Goal: Task Accomplishment & Management: Use online tool/utility

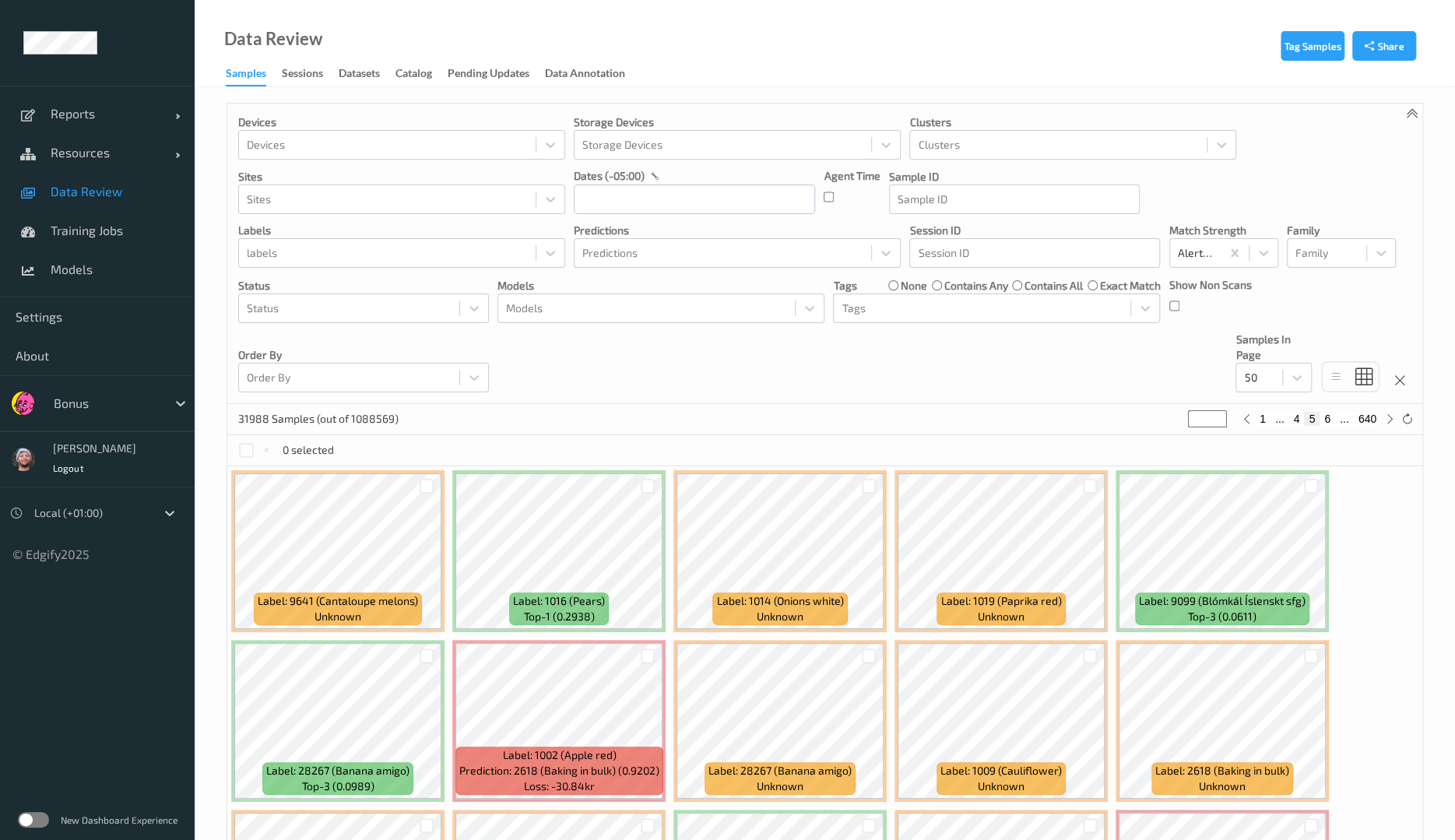
click at [917, 435] on div "0 selected" at bounding box center [825, 451] width 1195 height 31
click at [682, 210] on input "text" at bounding box center [694, 199] width 241 height 29
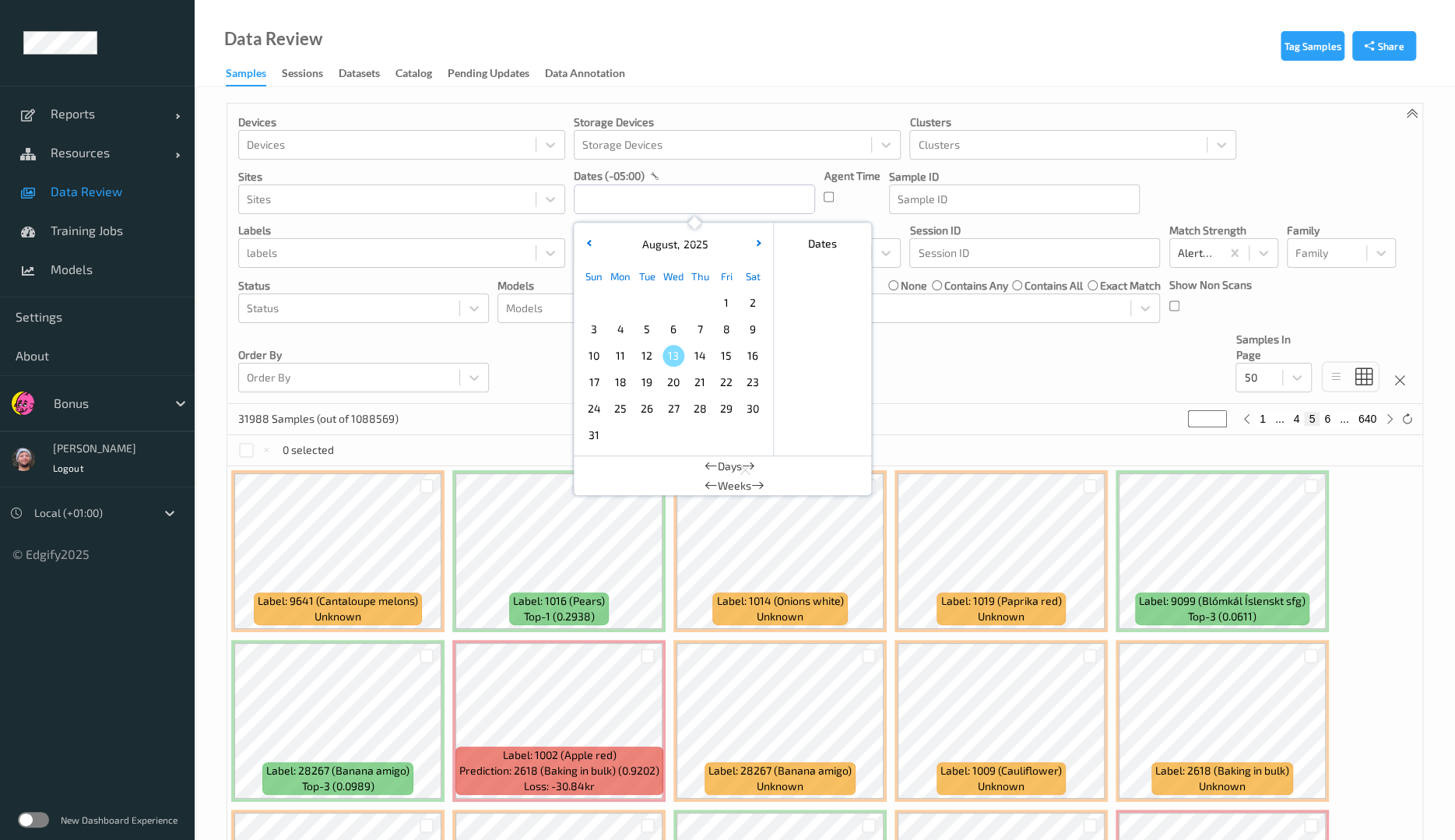
click at [662, 355] on span "13" at bounding box center [673, 355] width 22 height 22
type input "[DATE] 00:00"
type input "*"
click at [662, 355] on span "13" at bounding box center [673, 355] width 22 height 22
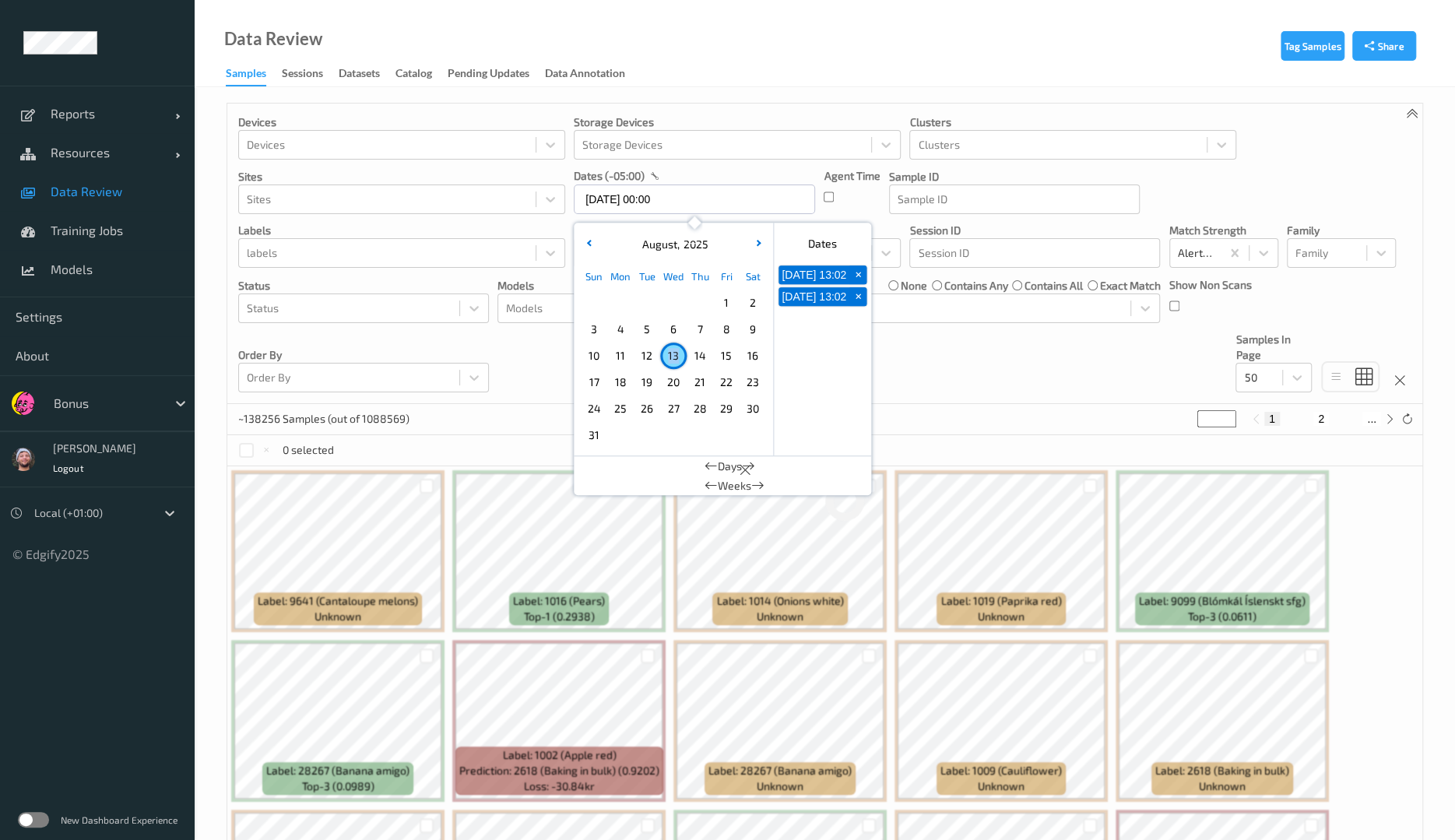
type input "[DATE] 00:00 -> [DATE] 23:59"
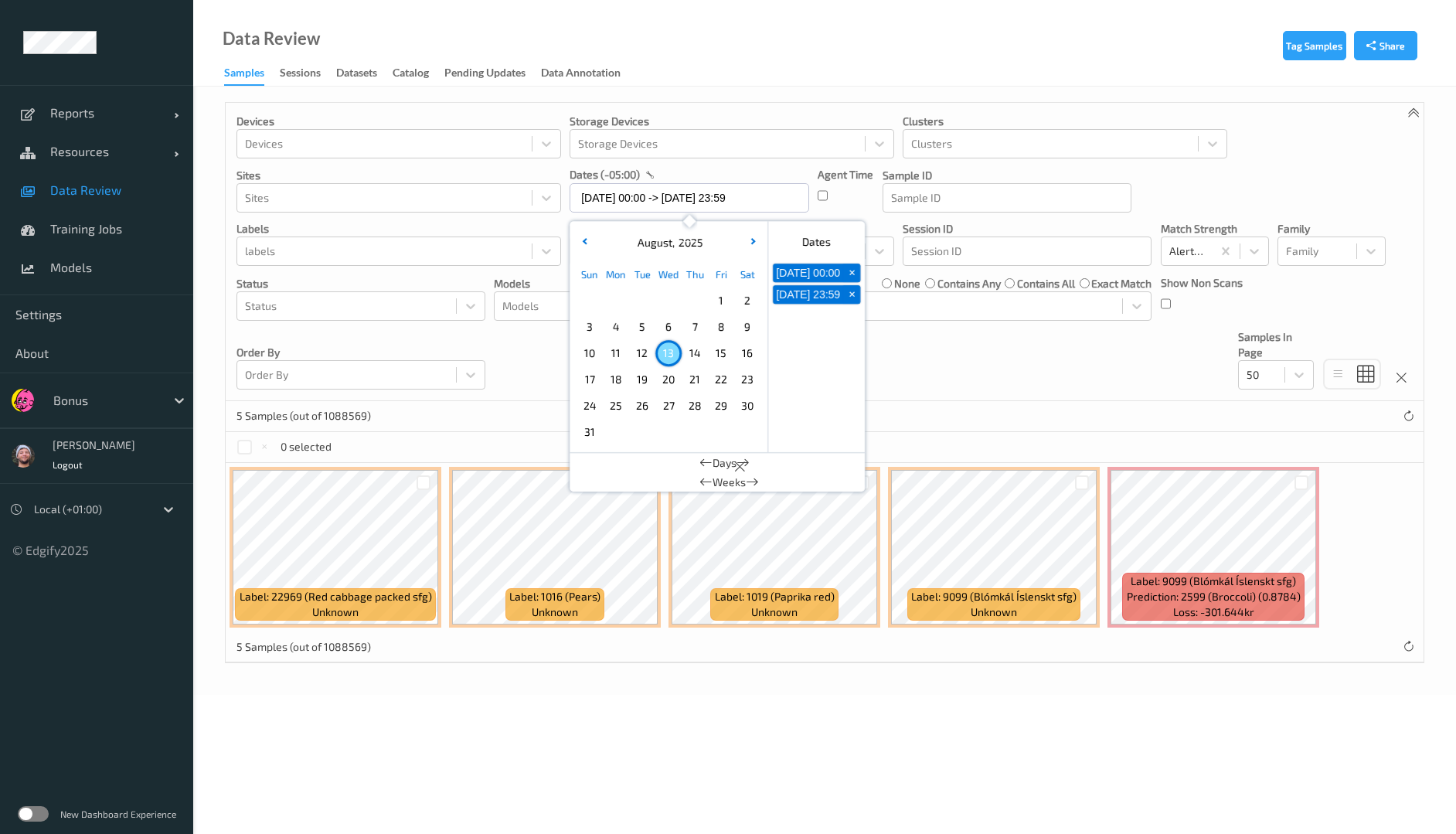
click at [931, 432] on div "0 selected" at bounding box center [824, 447] width 1198 height 31
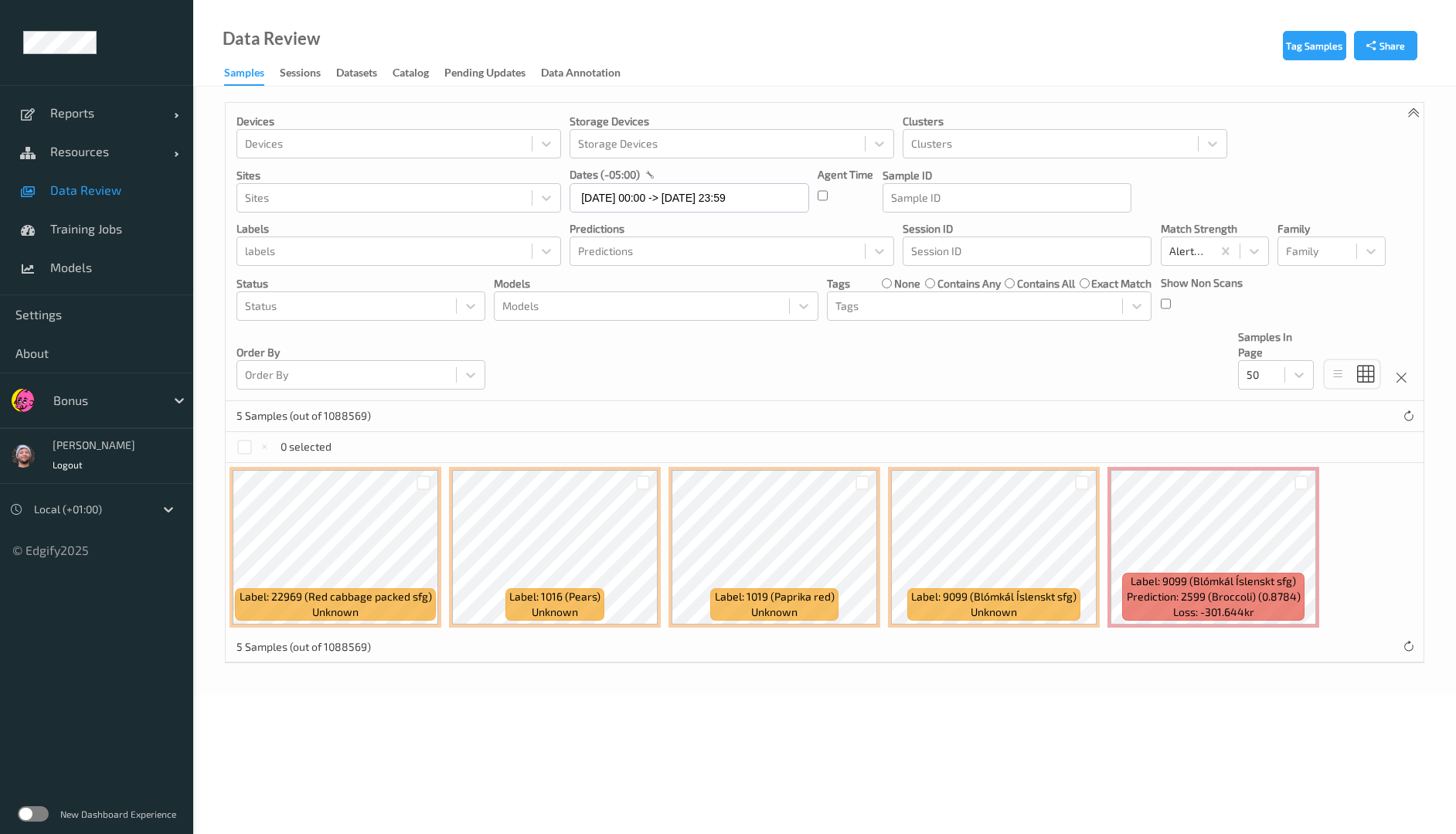
click at [433, 487] on div at bounding box center [424, 483] width 29 height 25
click at [427, 484] on div at bounding box center [424, 483] width 15 height 15
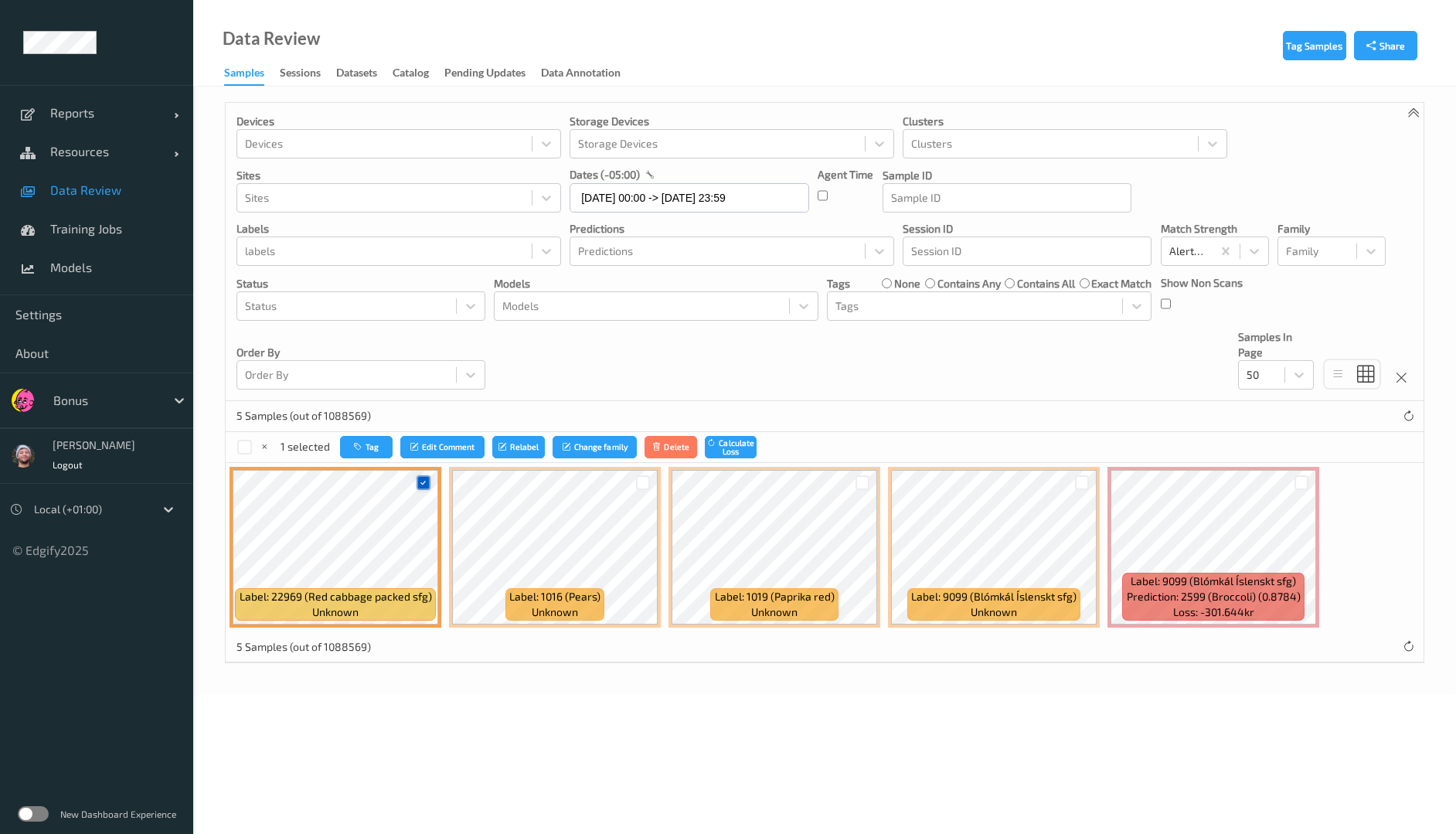
click at [427, 484] on icon at bounding box center [423, 482] width 10 height 10
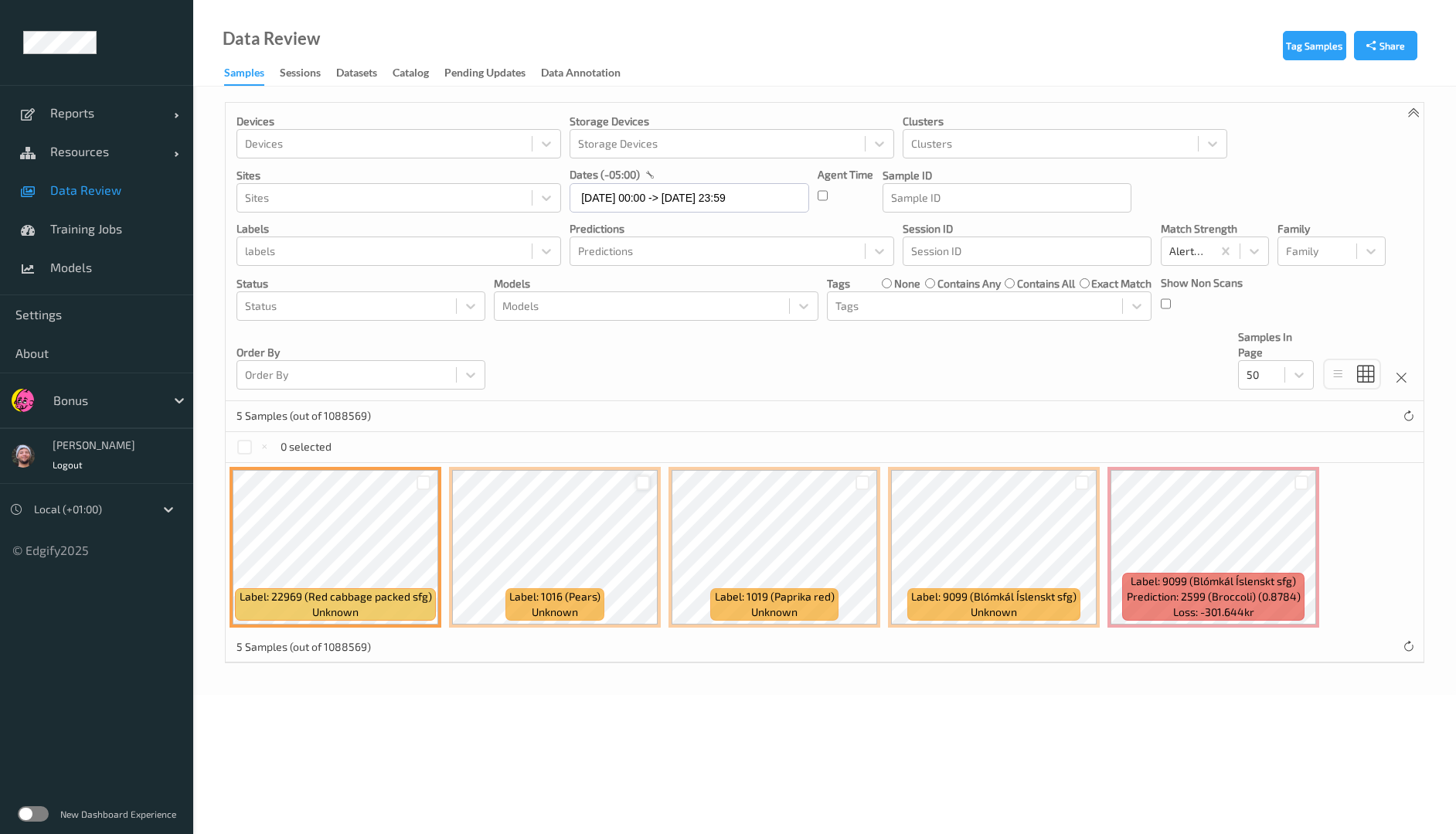
click at [648, 487] on div at bounding box center [643, 483] width 15 height 15
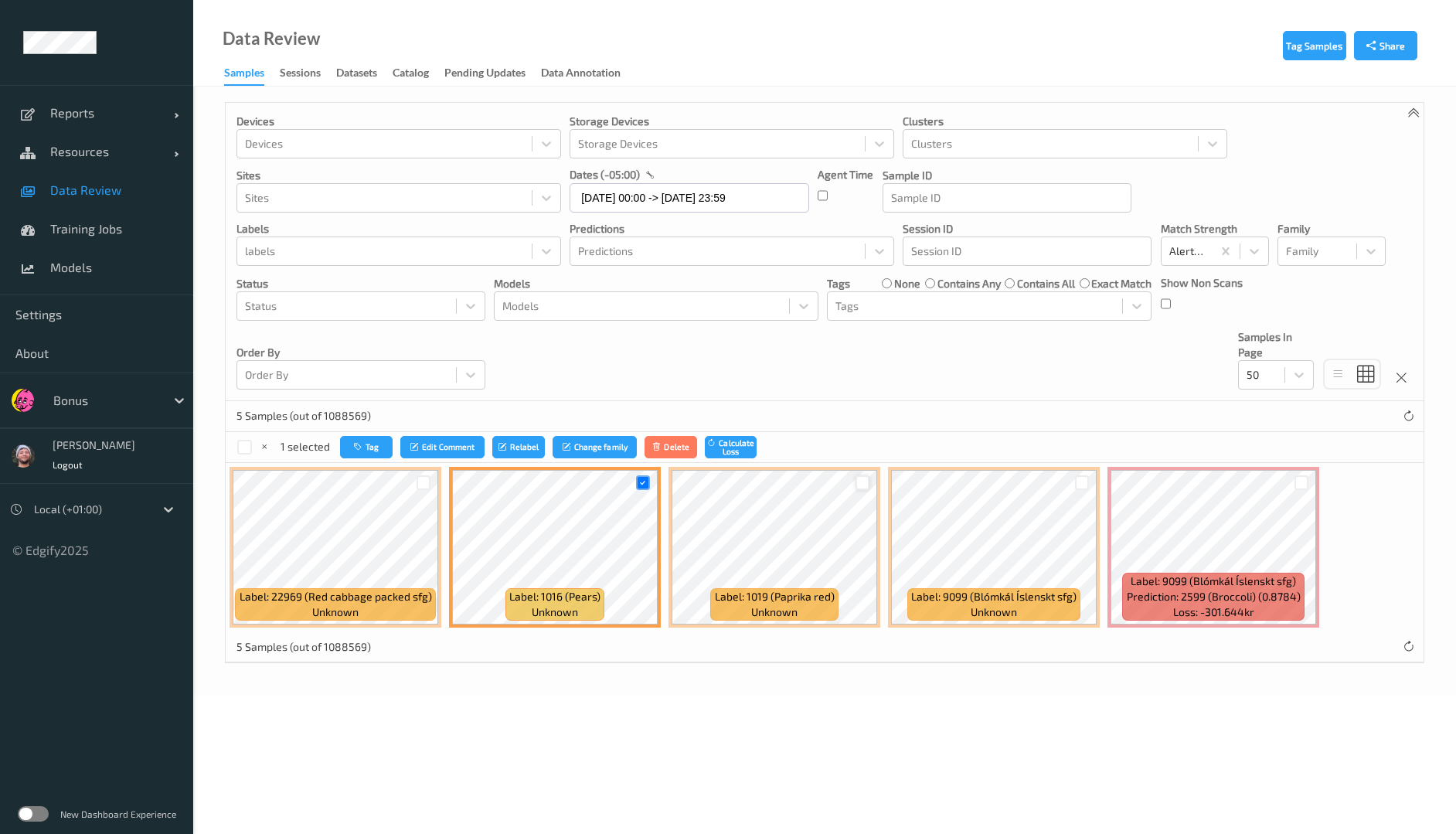
click at [860, 480] on div at bounding box center [863, 483] width 15 height 15
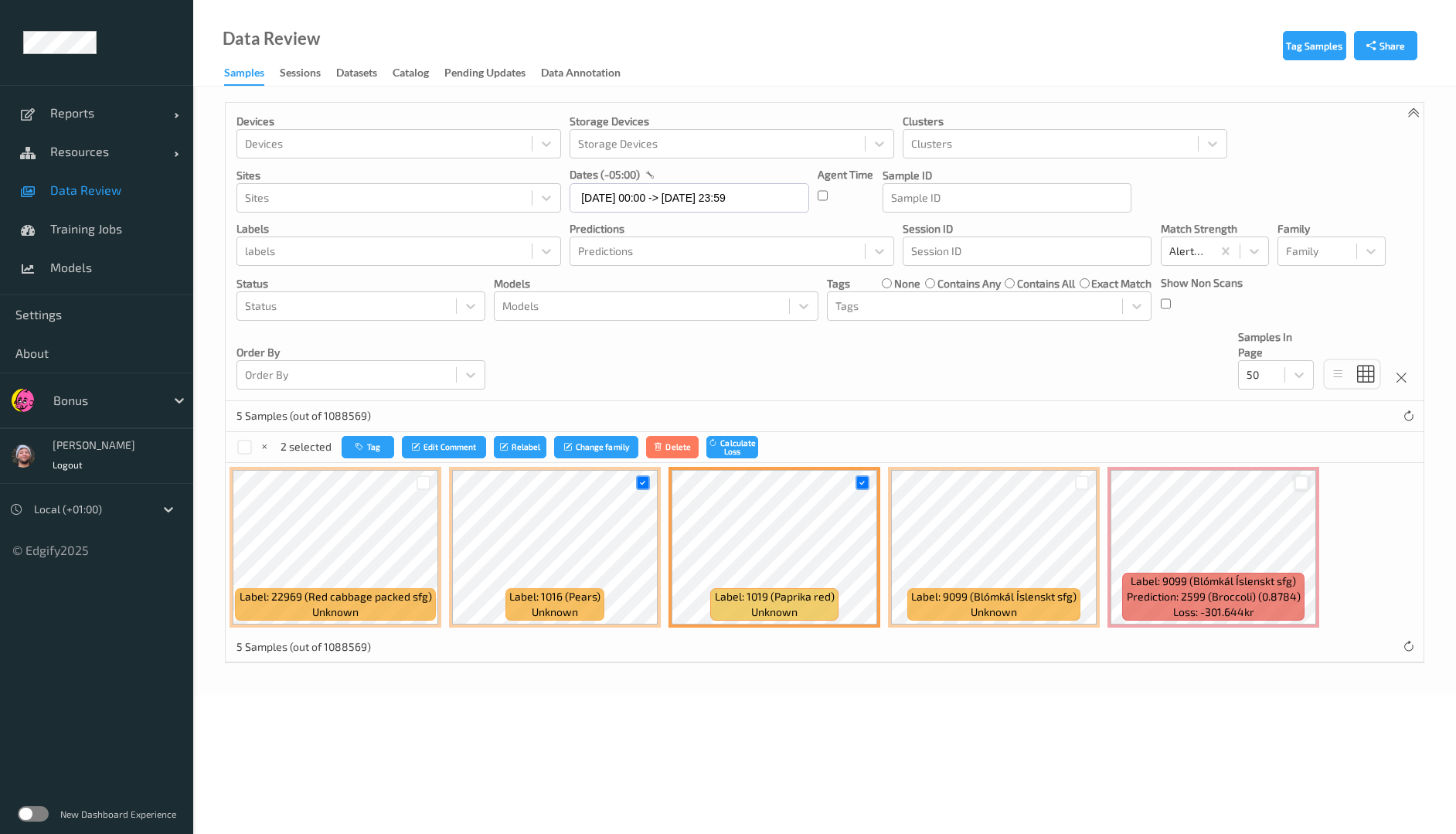
click at [1300, 486] on div at bounding box center [1301, 483] width 15 height 15
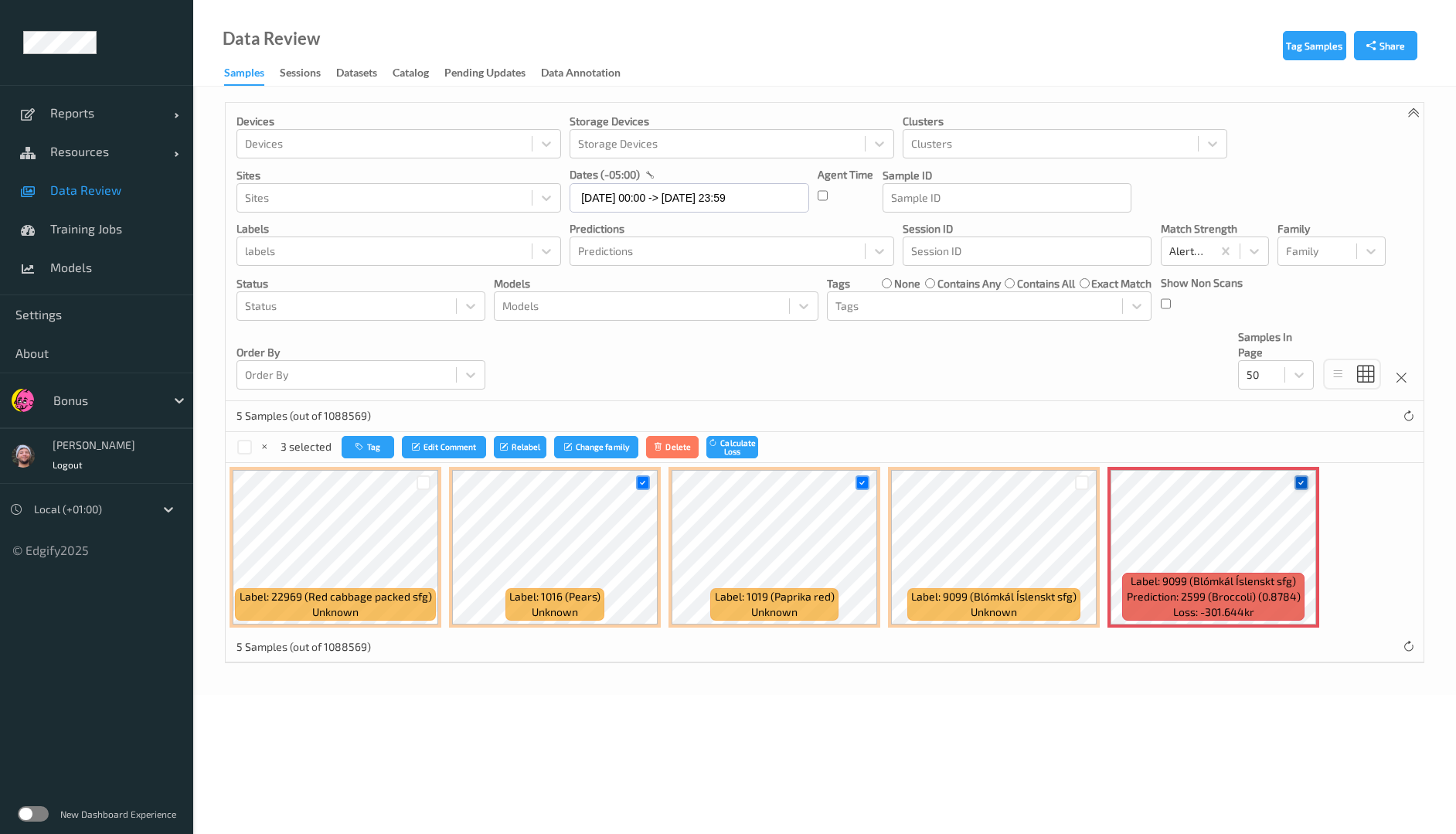
click at [1301, 486] on icon at bounding box center [1300, 482] width 10 height 10
click at [365, 436] on button "Tag" at bounding box center [368, 447] width 53 height 23
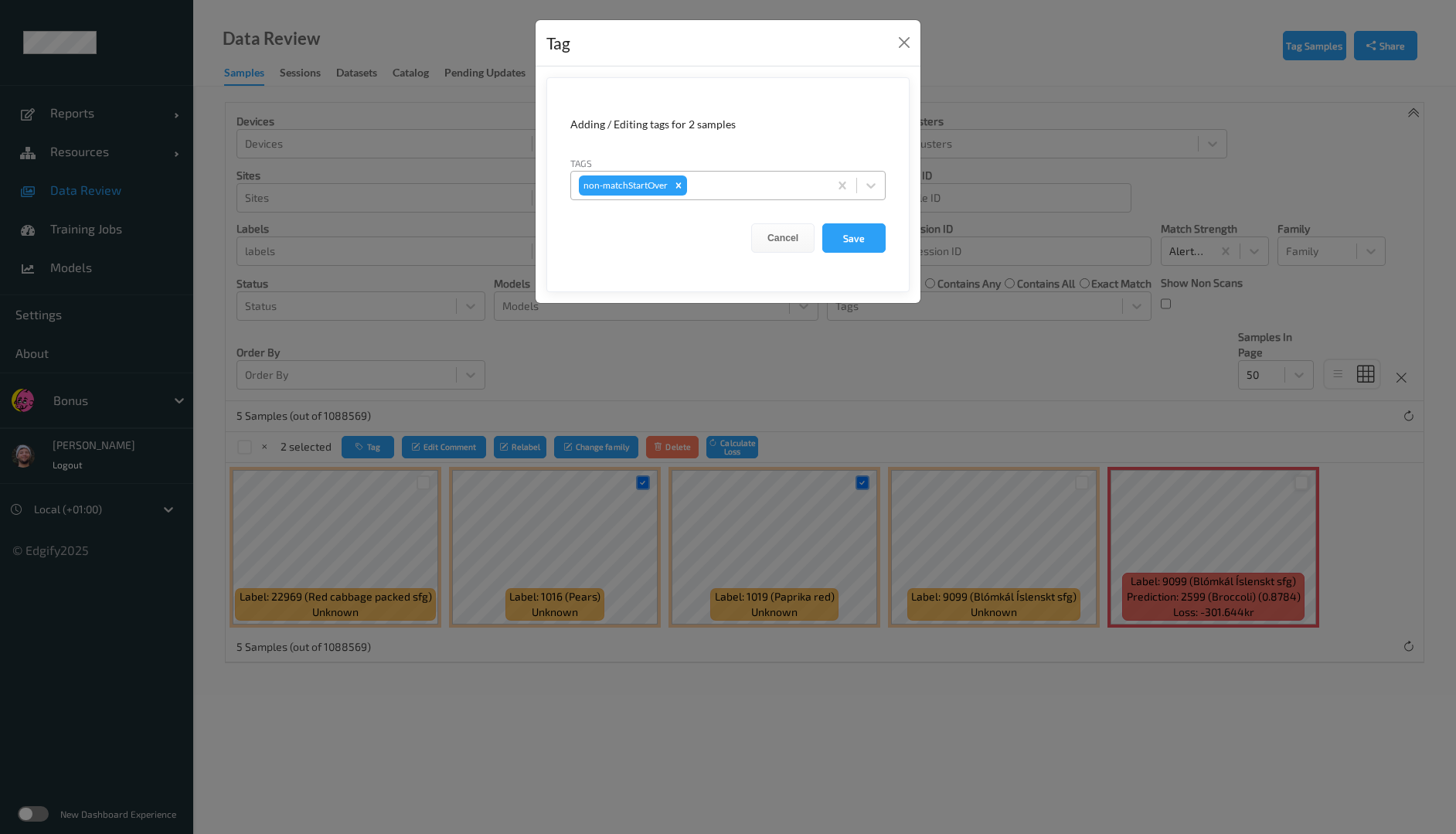
click at [731, 188] on div at bounding box center [756, 186] width 131 height 18
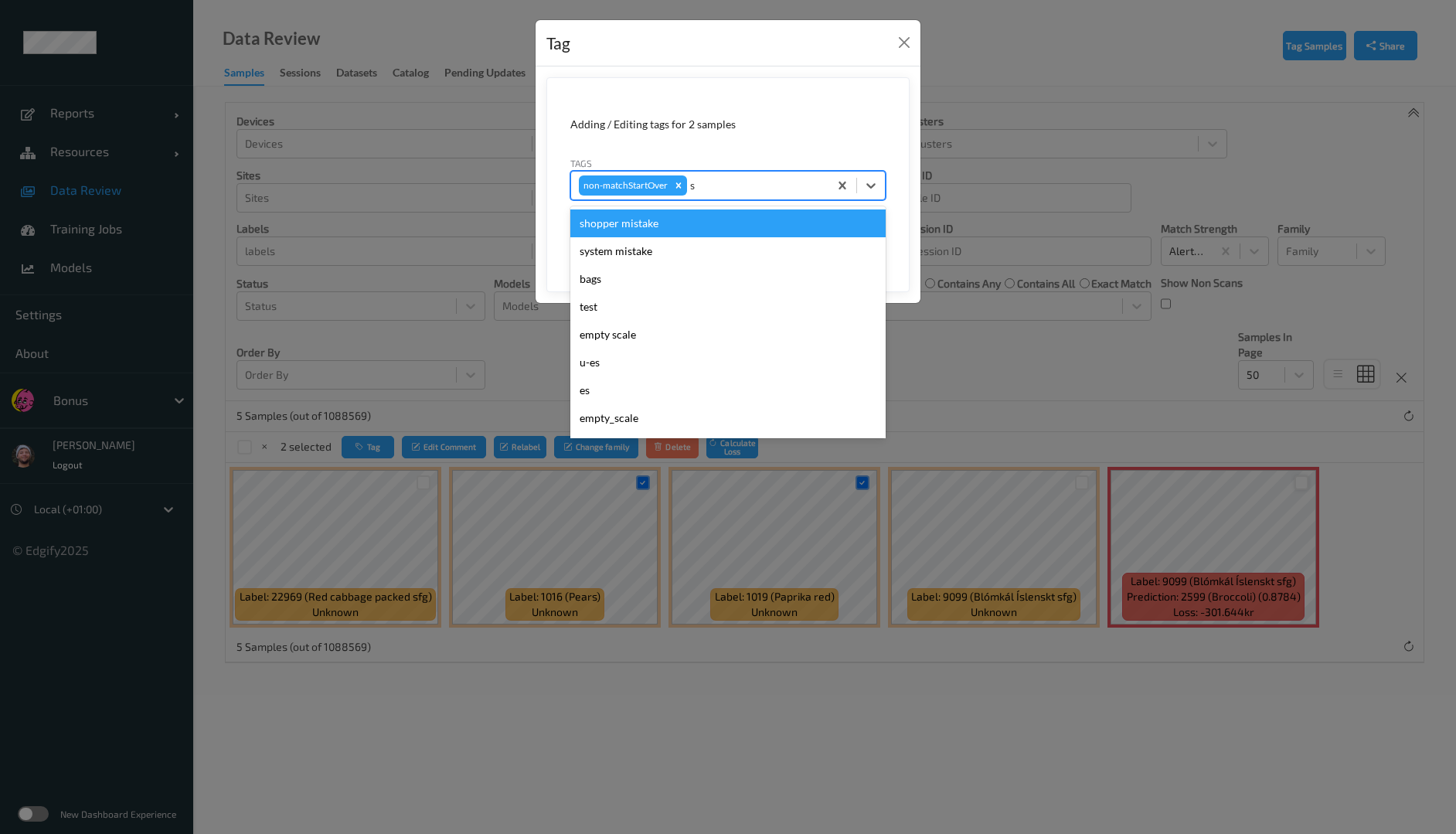
type input "sh"
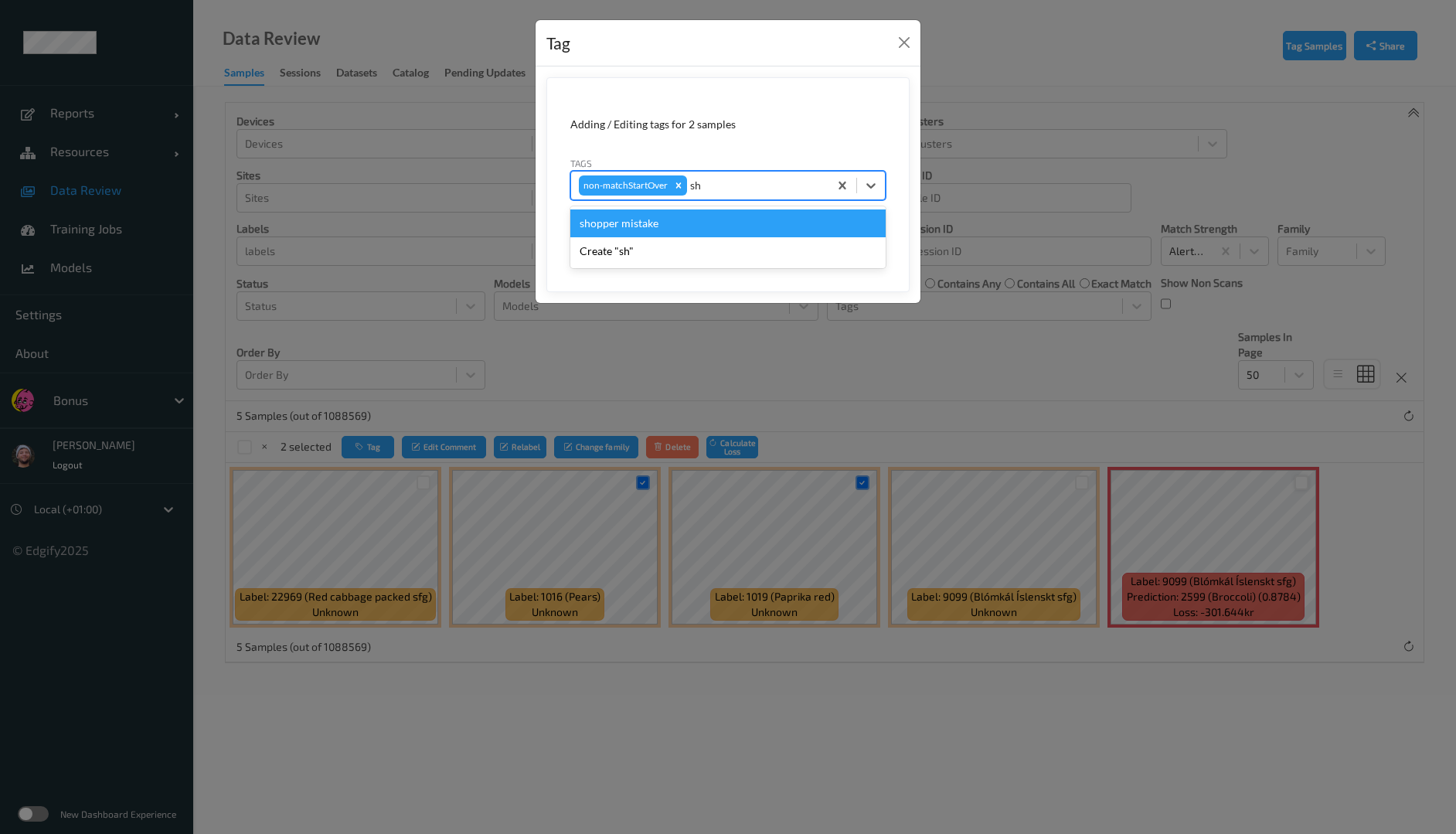
click at [707, 219] on div "shopper mistake" at bounding box center [728, 223] width 316 height 28
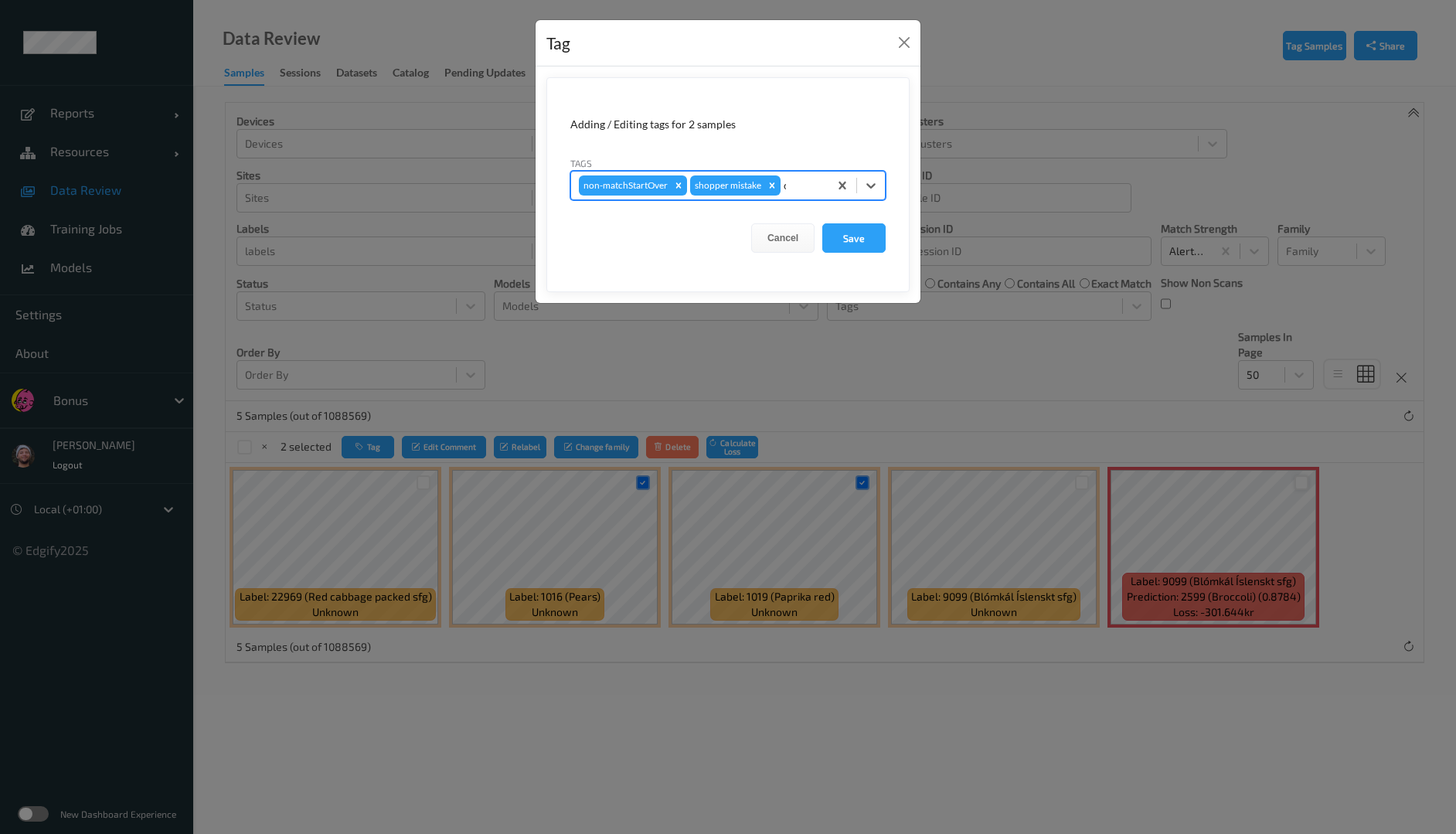
type input "ca"
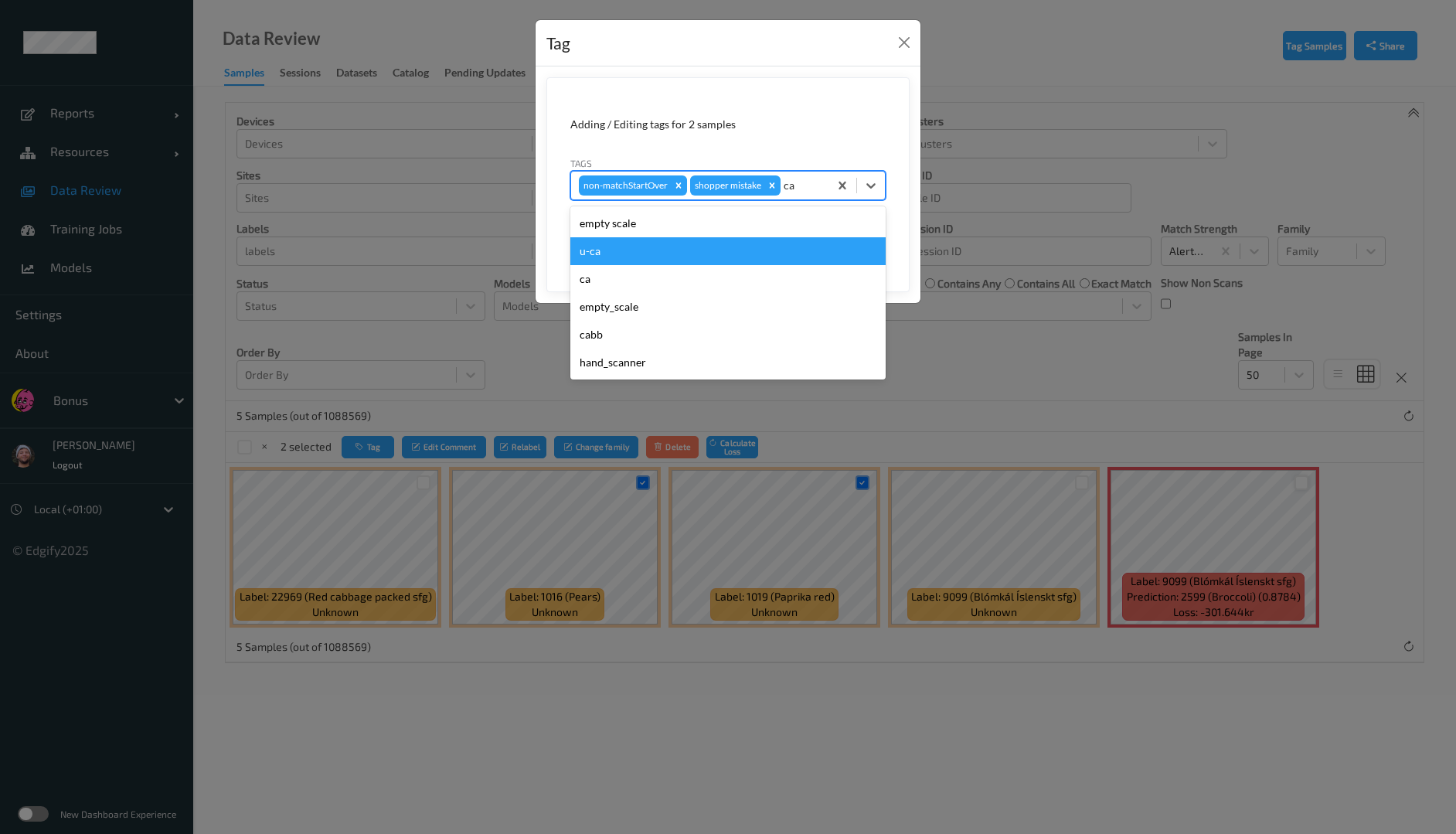
click at [674, 256] on div "u-ca" at bounding box center [728, 251] width 316 height 28
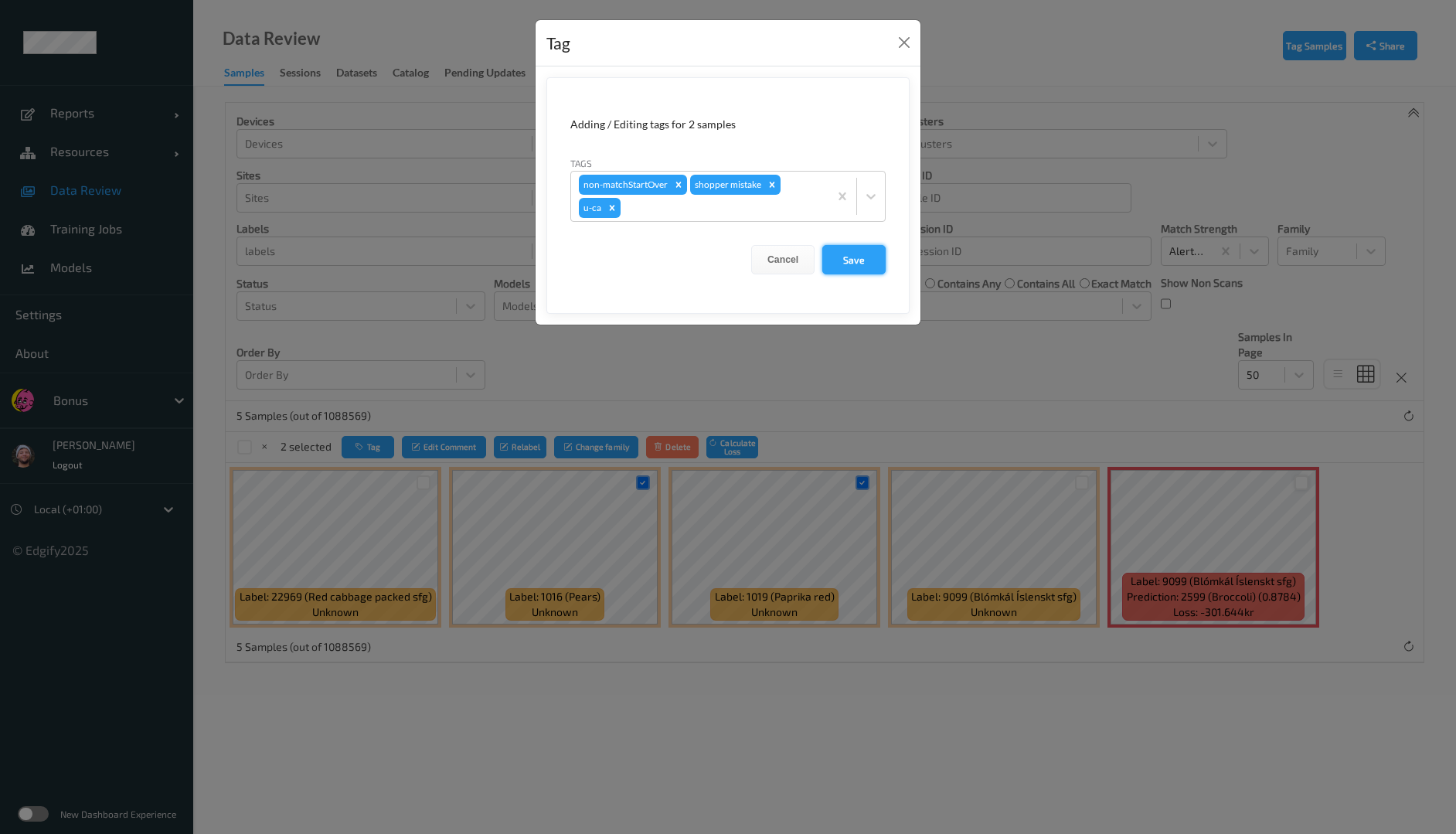
click at [831, 255] on button "Save" at bounding box center [854, 259] width 64 height 29
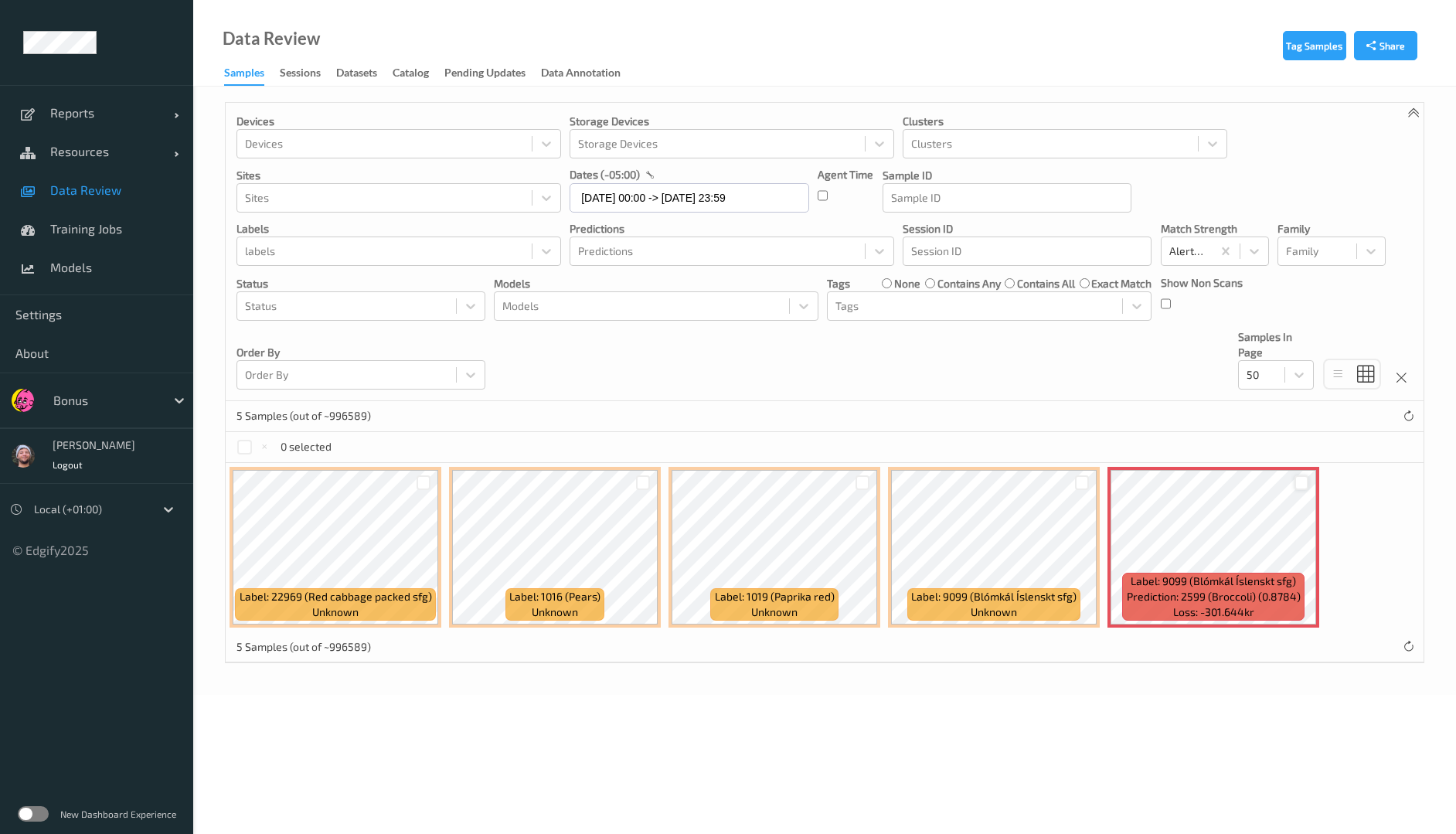
click at [1297, 477] on div at bounding box center [1301, 483] width 15 height 15
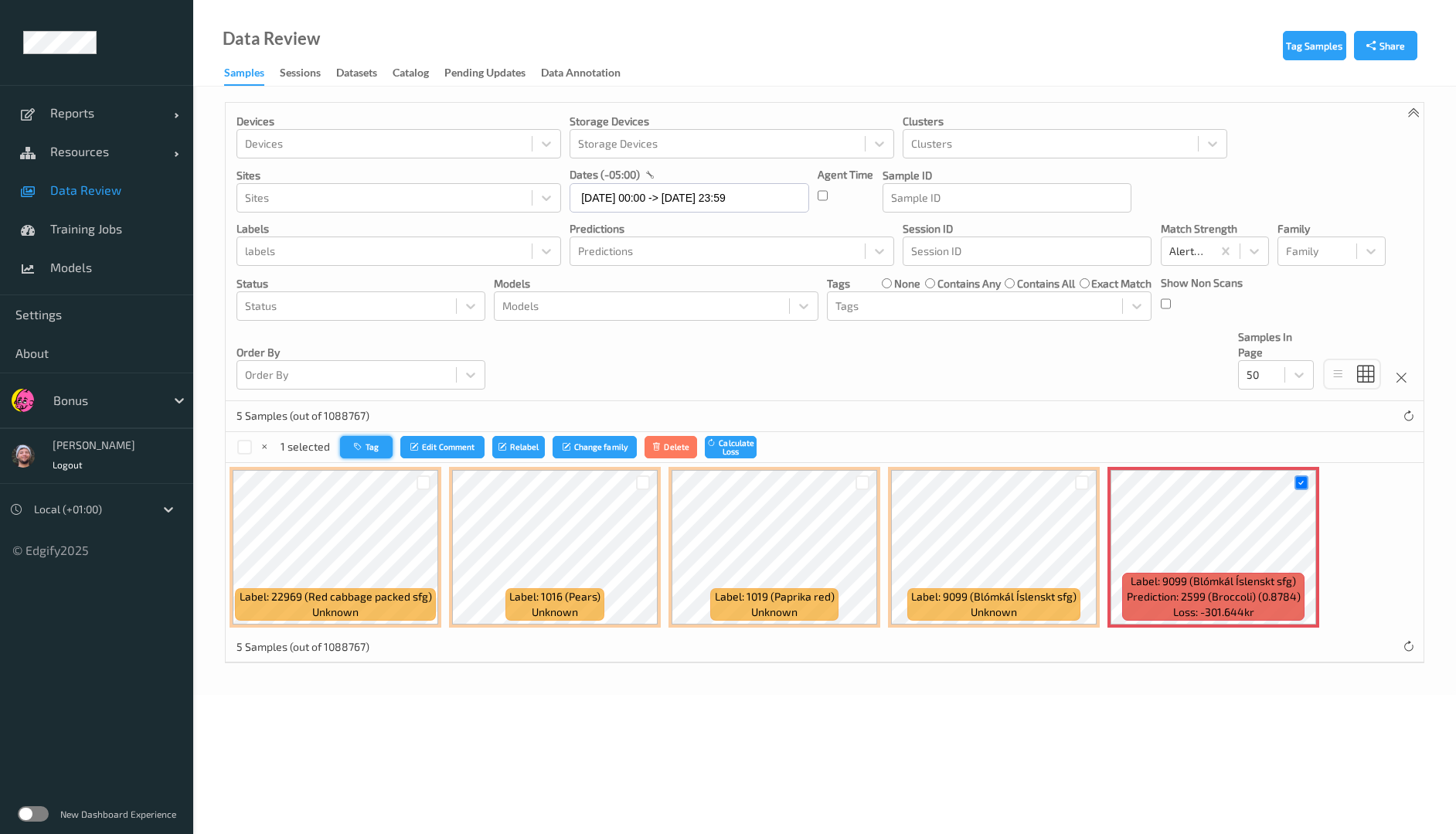
click at [374, 449] on button "Tag" at bounding box center [367, 447] width 53 height 23
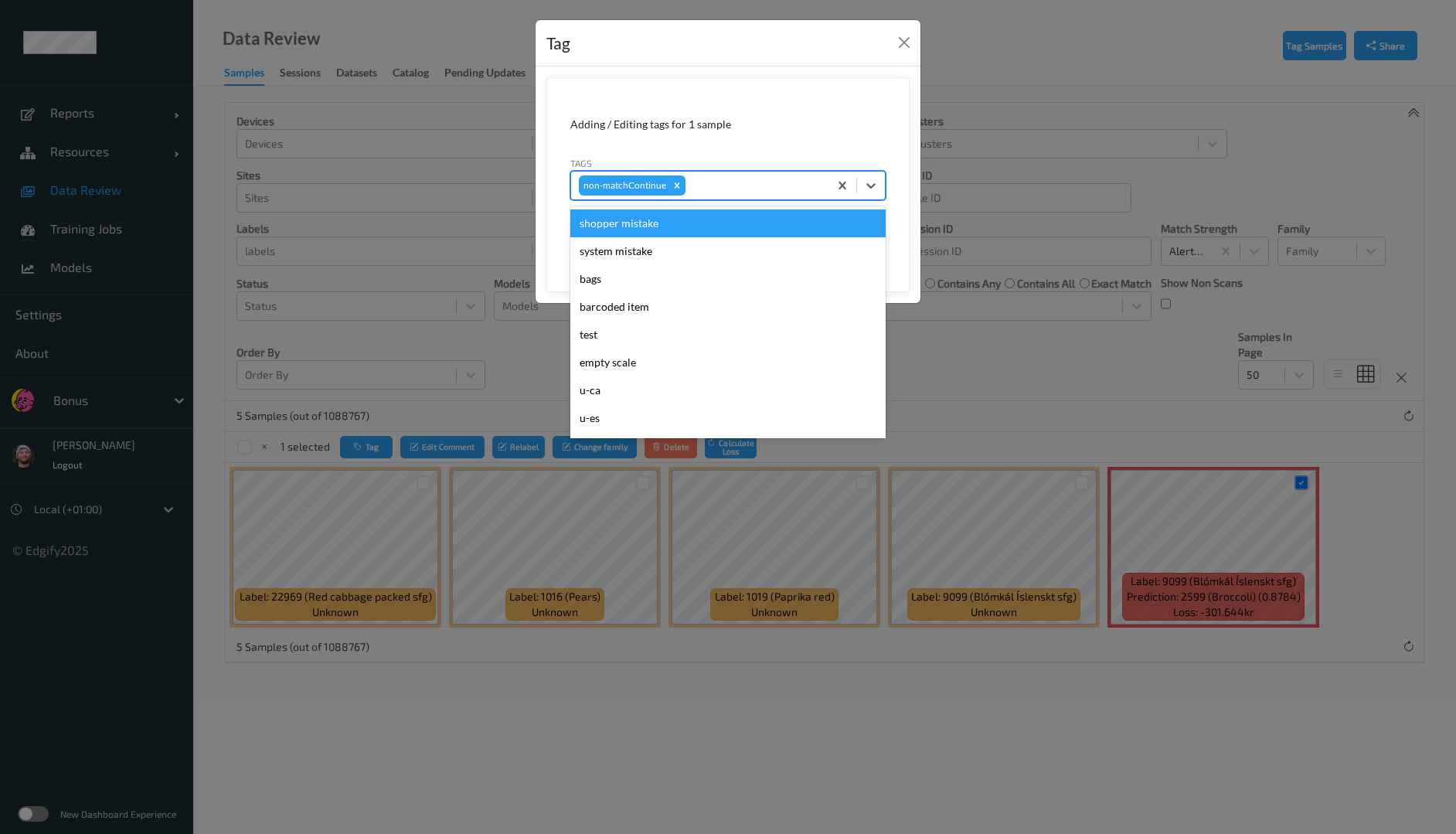
click at [720, 193] on div at bounding box center [754, 186] width 132 height 18
type input "ca"
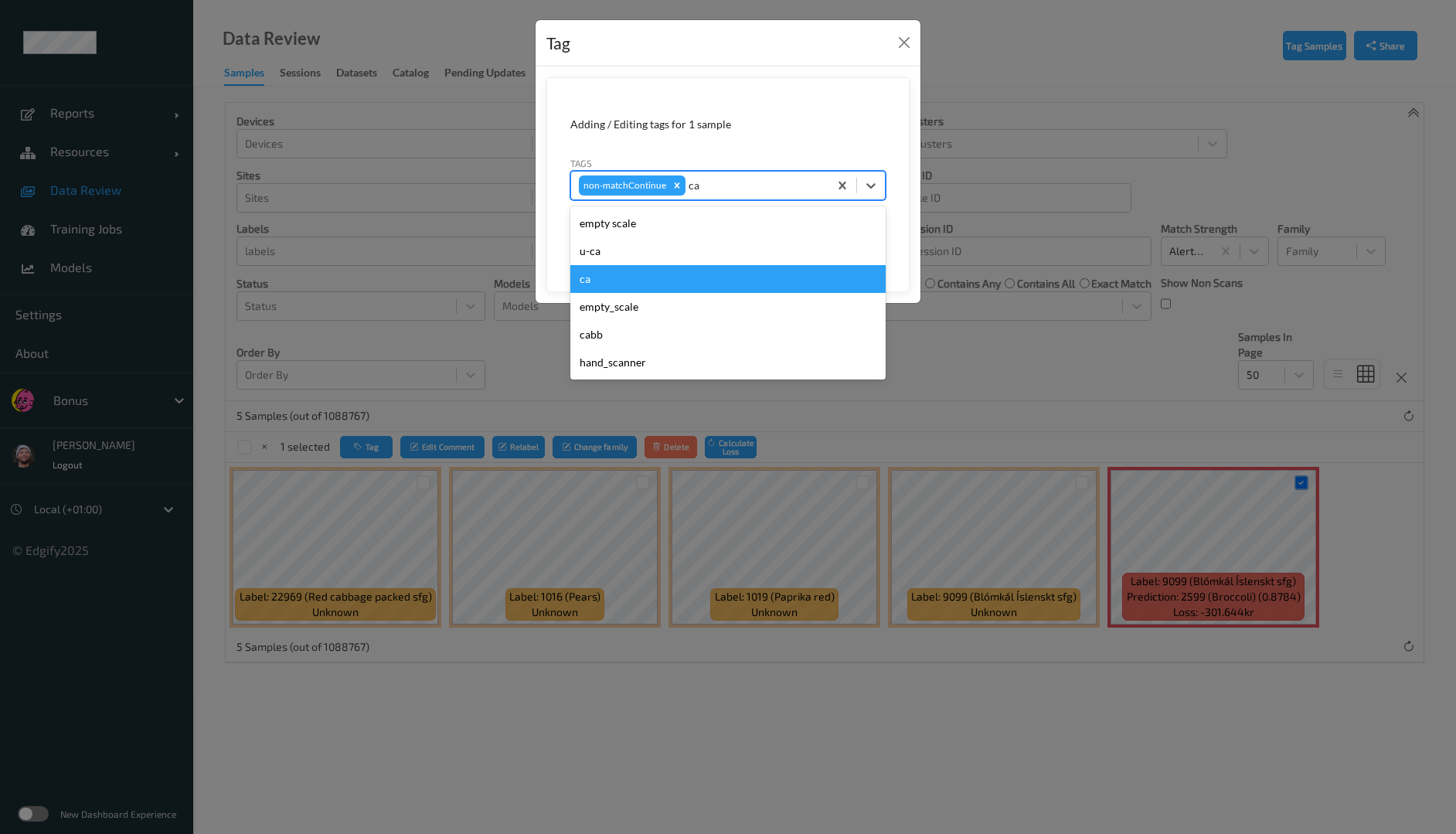
click at [676, 281] on div "ca" at bounding box center [728, 278] width 316 height 28
type input "s"
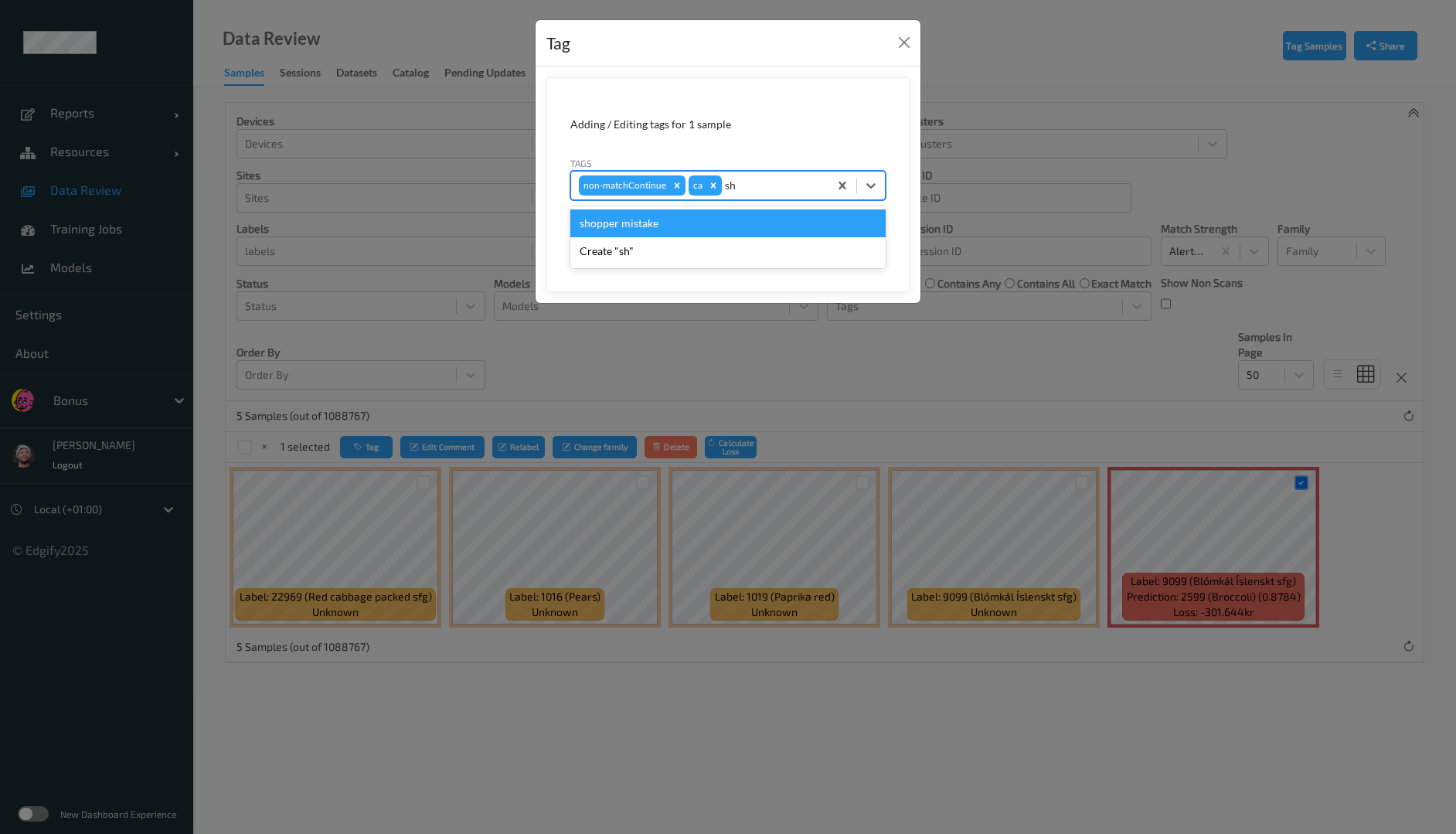
type input "sho"
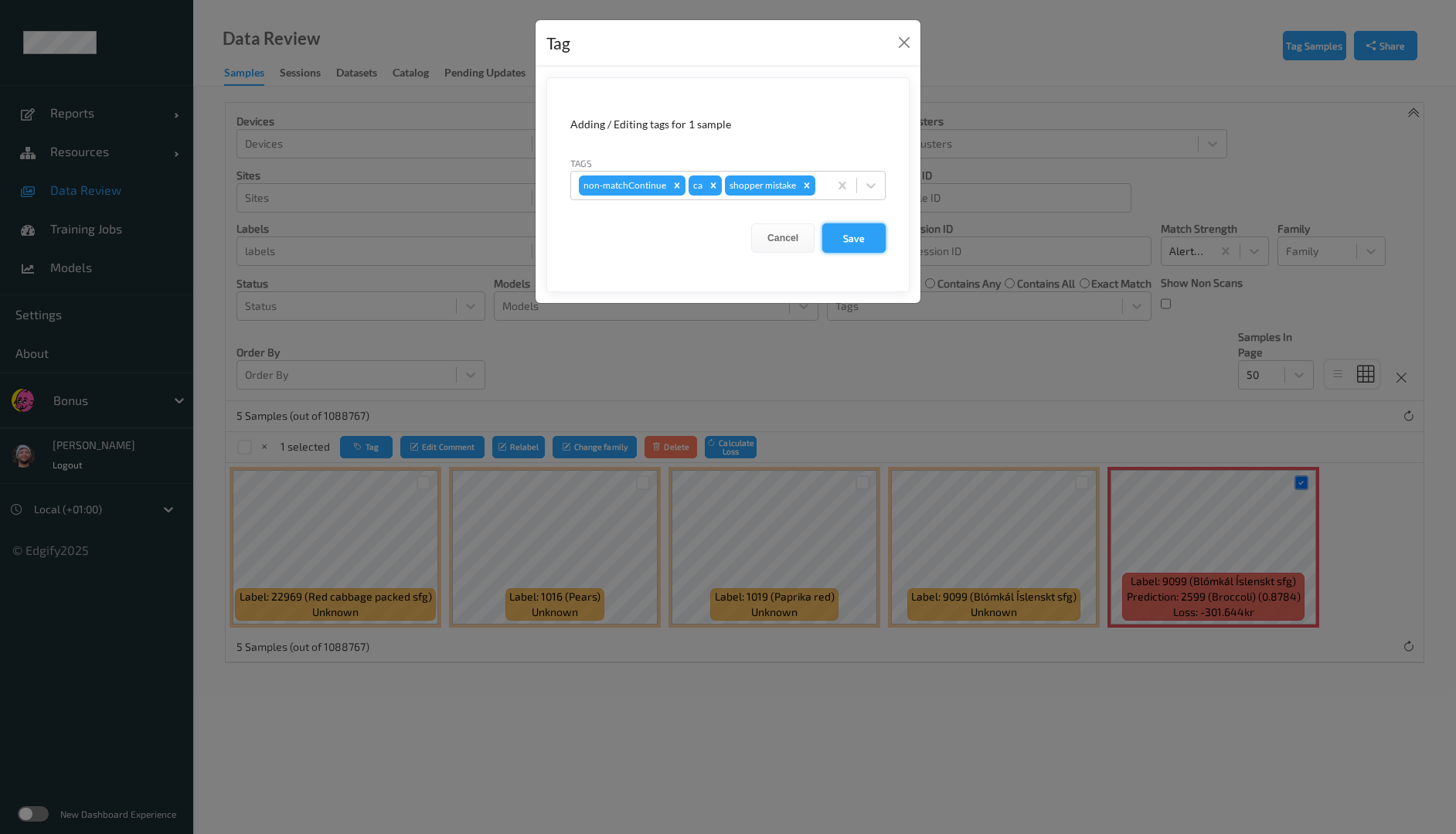
click at [850, 241] on button "Save" at bounding box center [854, 238] width 64 height 29
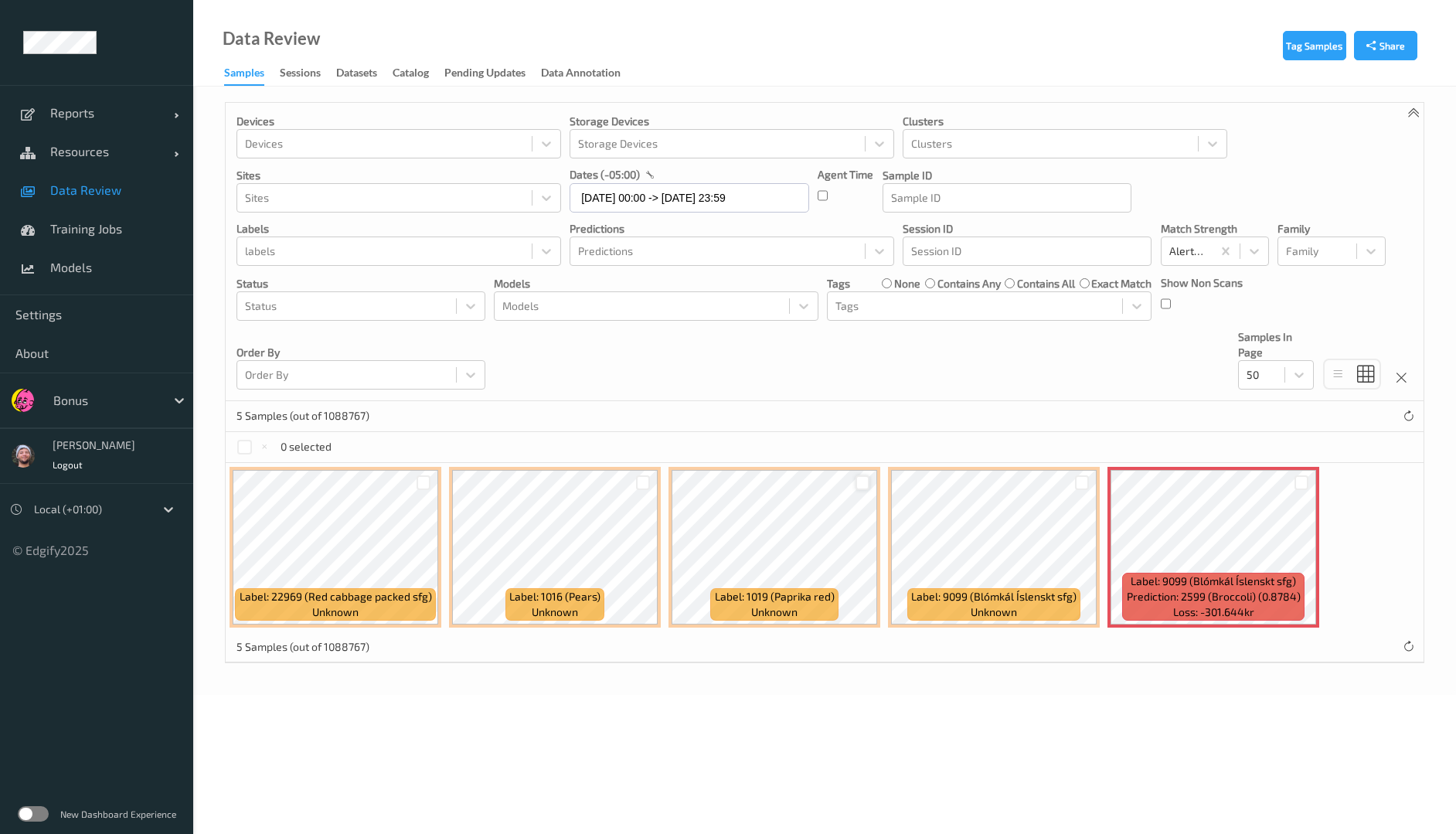
click at [859, 481] on div at bounding box center [863, 483] width 15 height 15
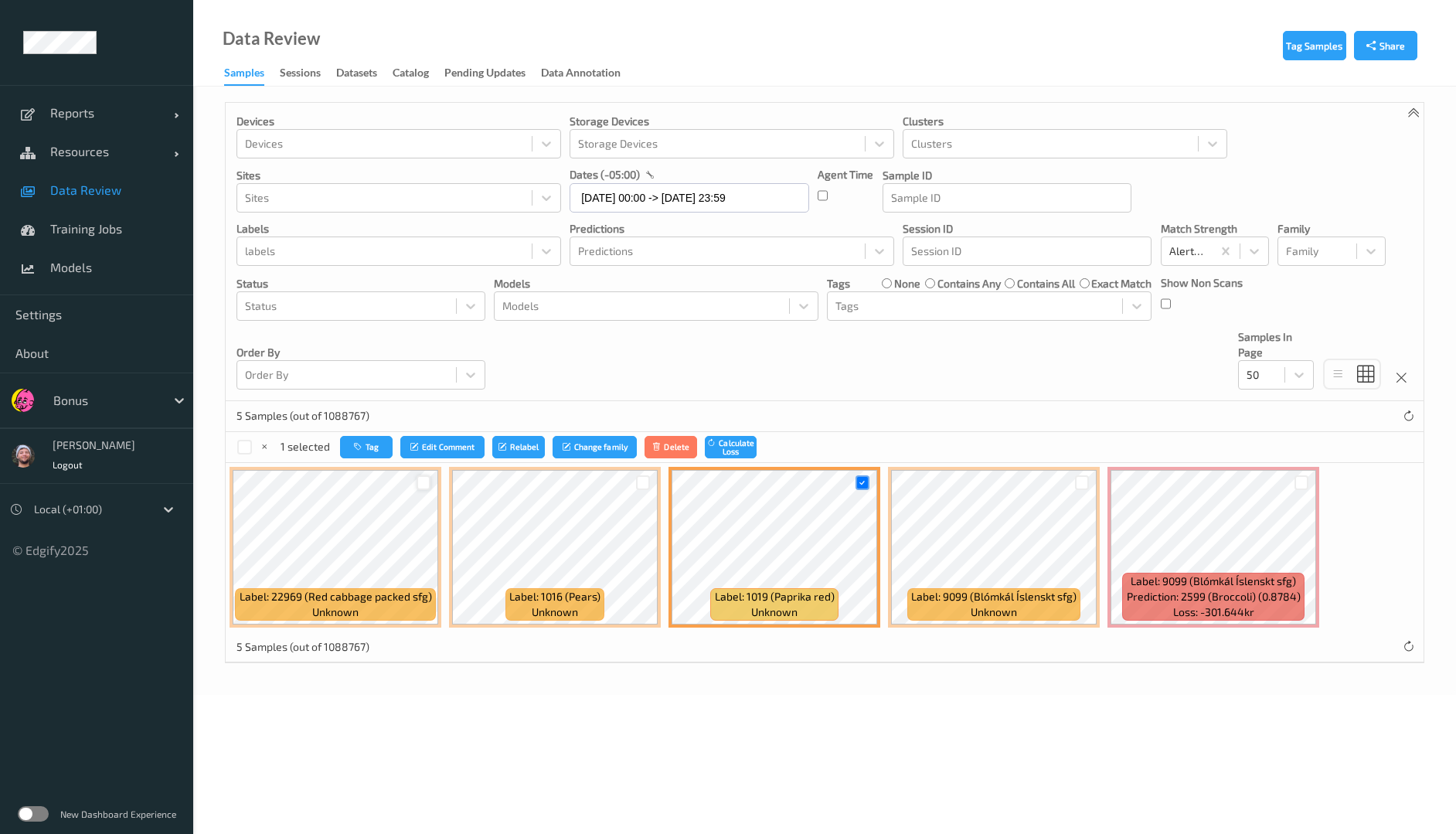
click at [419, 484] on div at bounding box center [424, 483] width 15 height 15
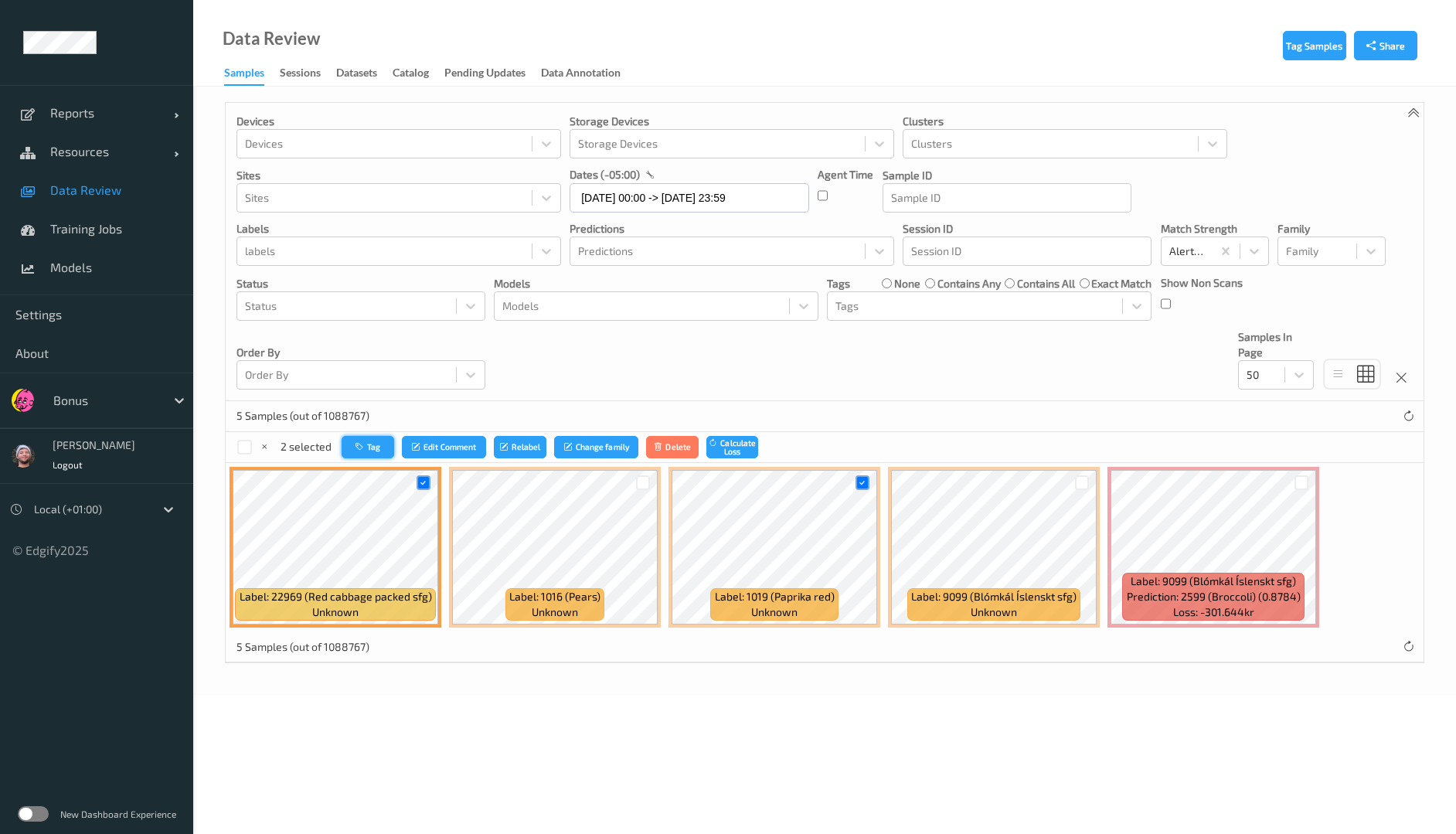
click at [352, 436] on button "Tag" at bounding box center [368, 447] width 53 height 23
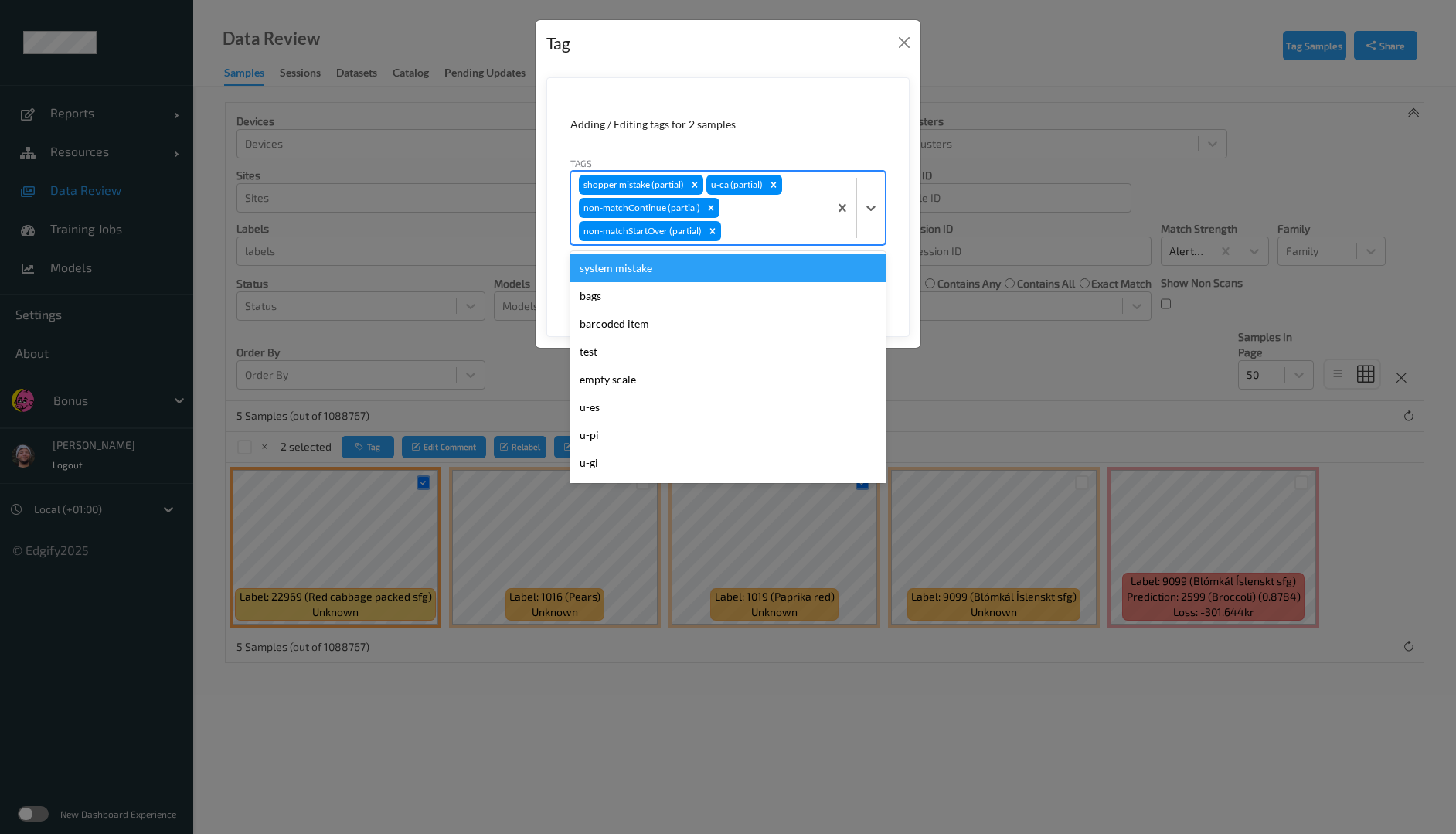
click at [749, 214] on div "shopper mistake (partial) u-ca (partial) non-matchContinue (partial) non-matchS…" at bounding box center [699, 208] width 257 height 73
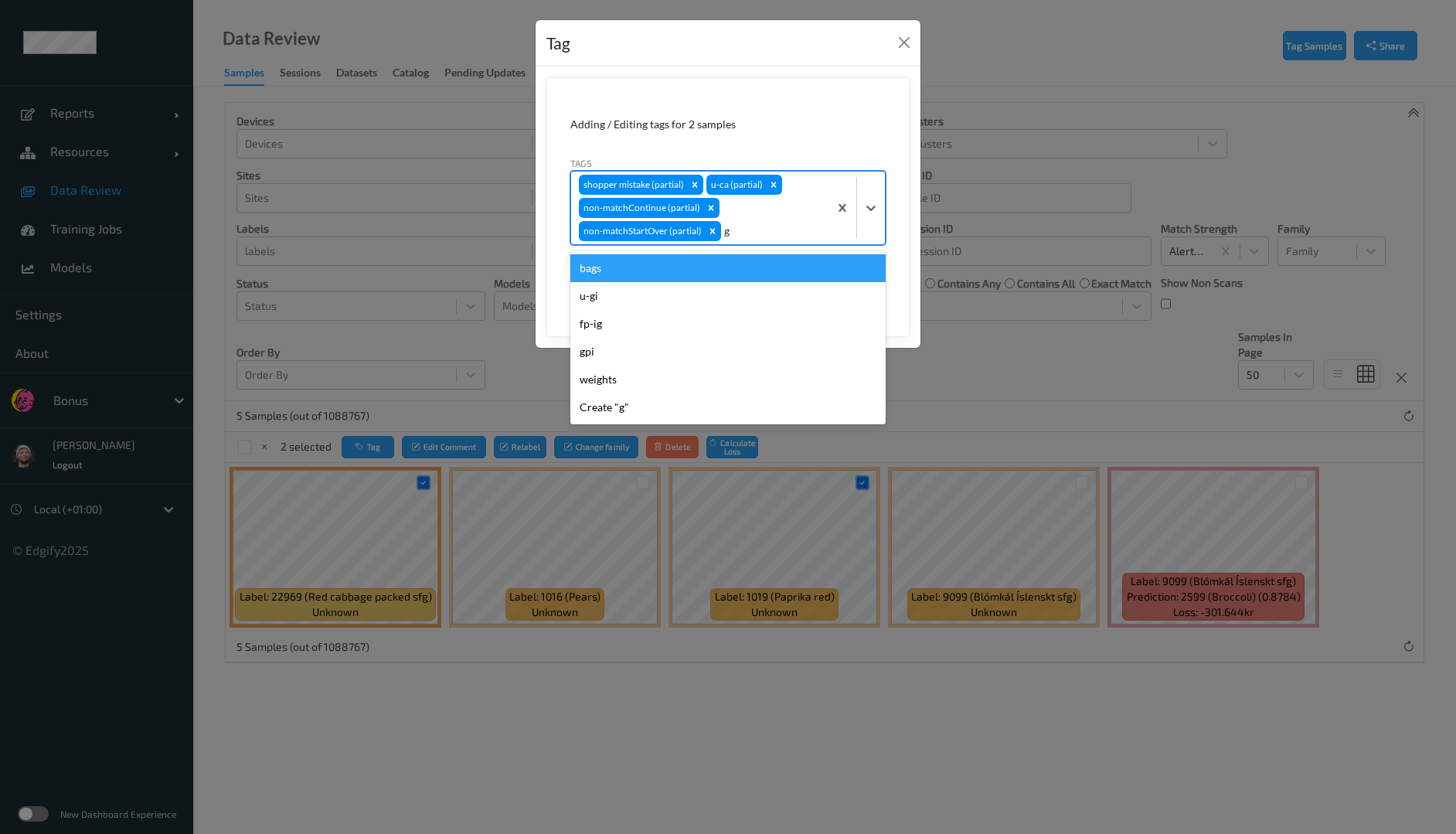
type input "gi"
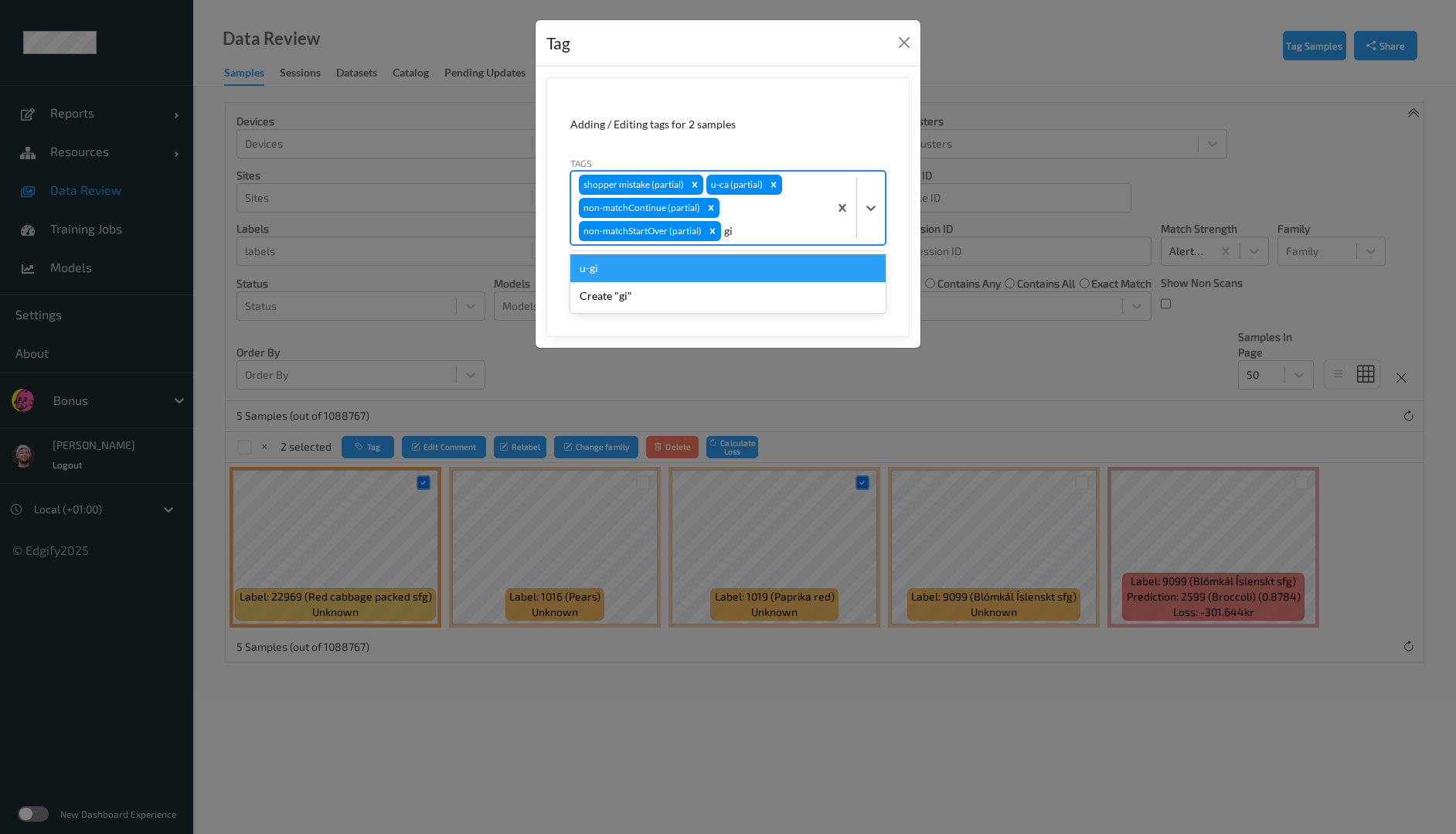
click at [742, 266] on div "u-gi" at bounding box center [728, 268] width 316 height 28
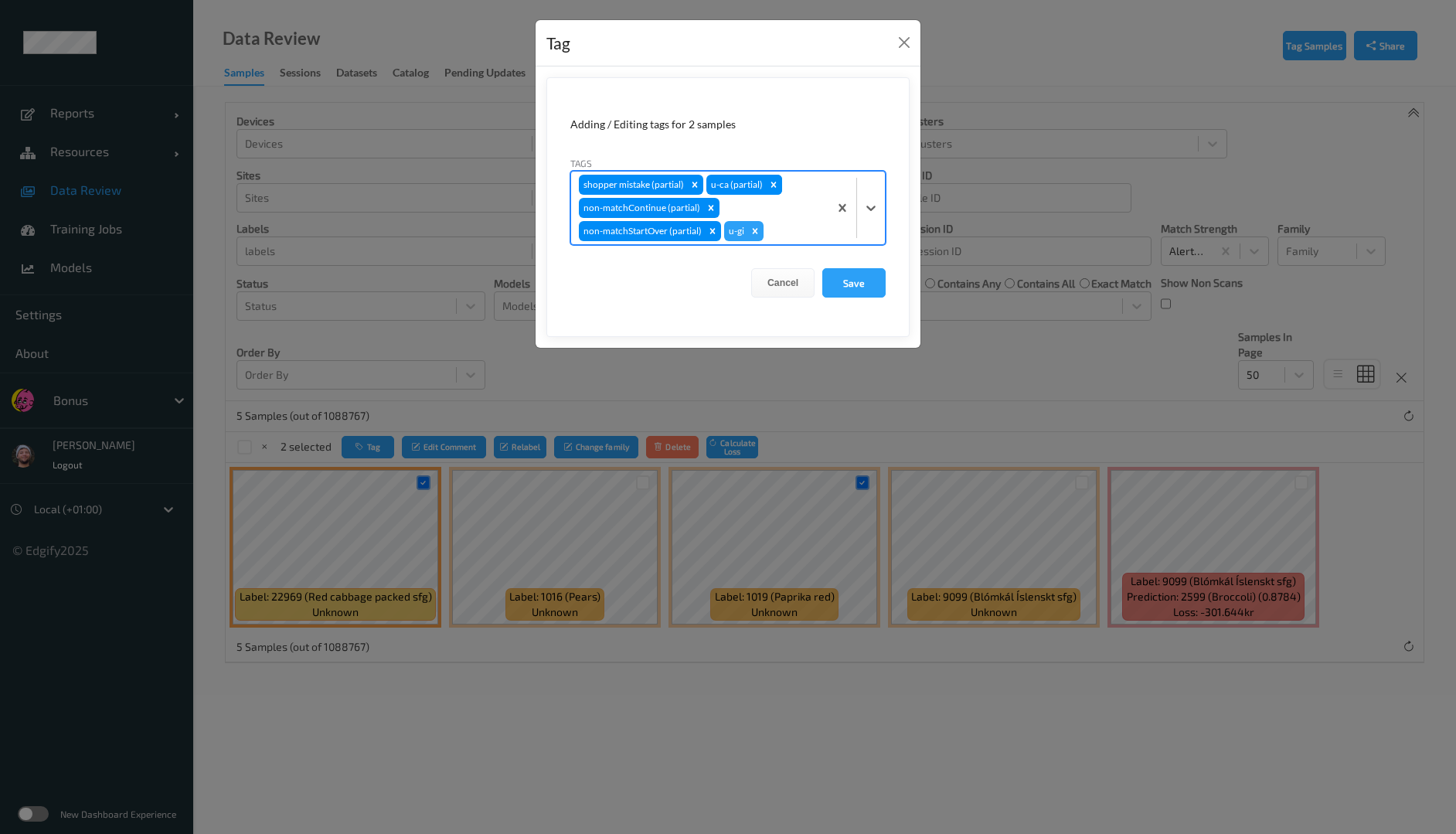
click at [771, 180] on icon "Remove u-ca (partial)" at bounding box center [774, 185] width 11 height 11
click at [693, 179] on icon "Remove shopper mistake (partial)" at bounding box center [695, 185] width 11 height 11
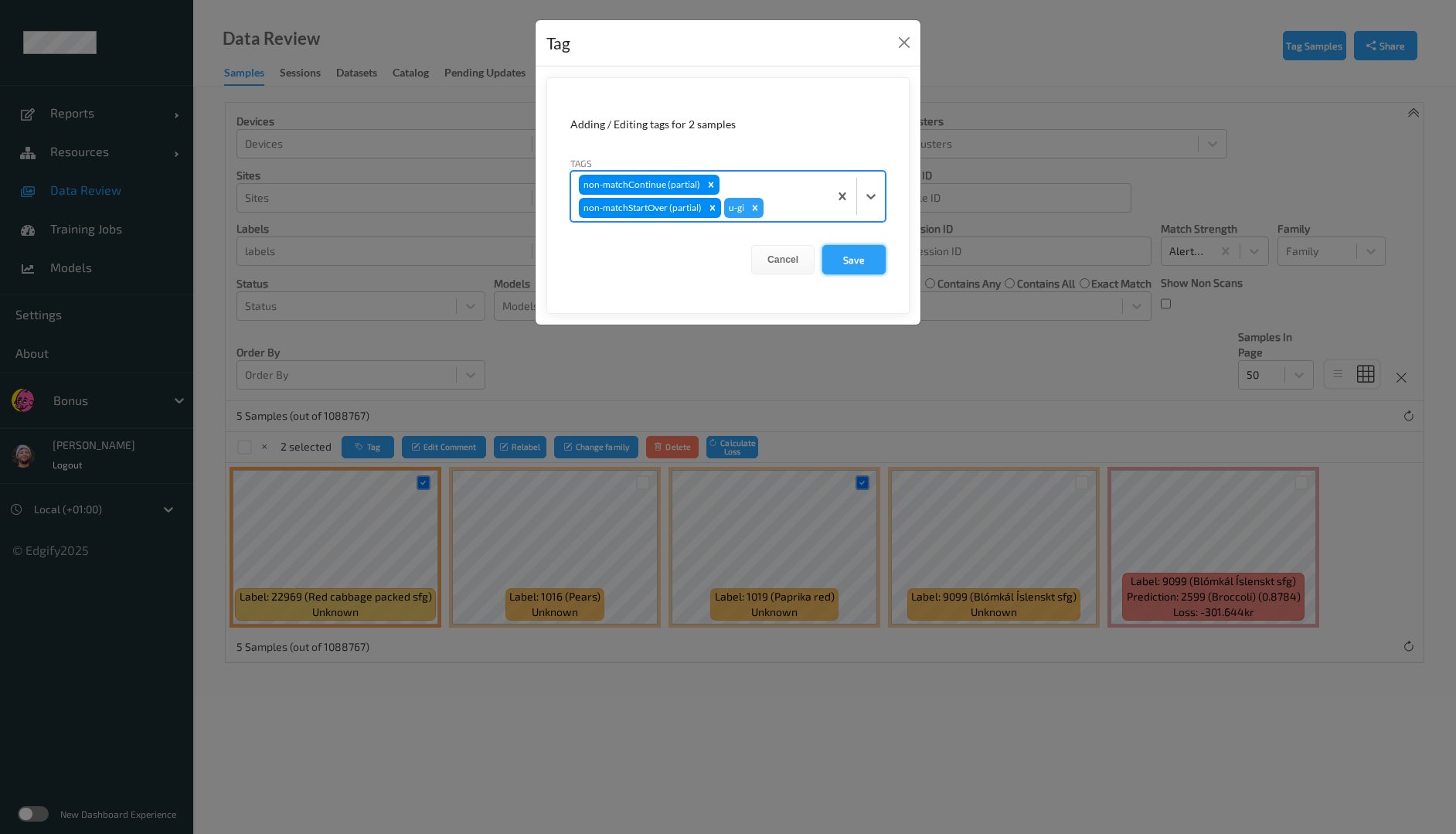
click at [858, 259] on button "Save" at bounding box center [854, 259] width 64 height 29
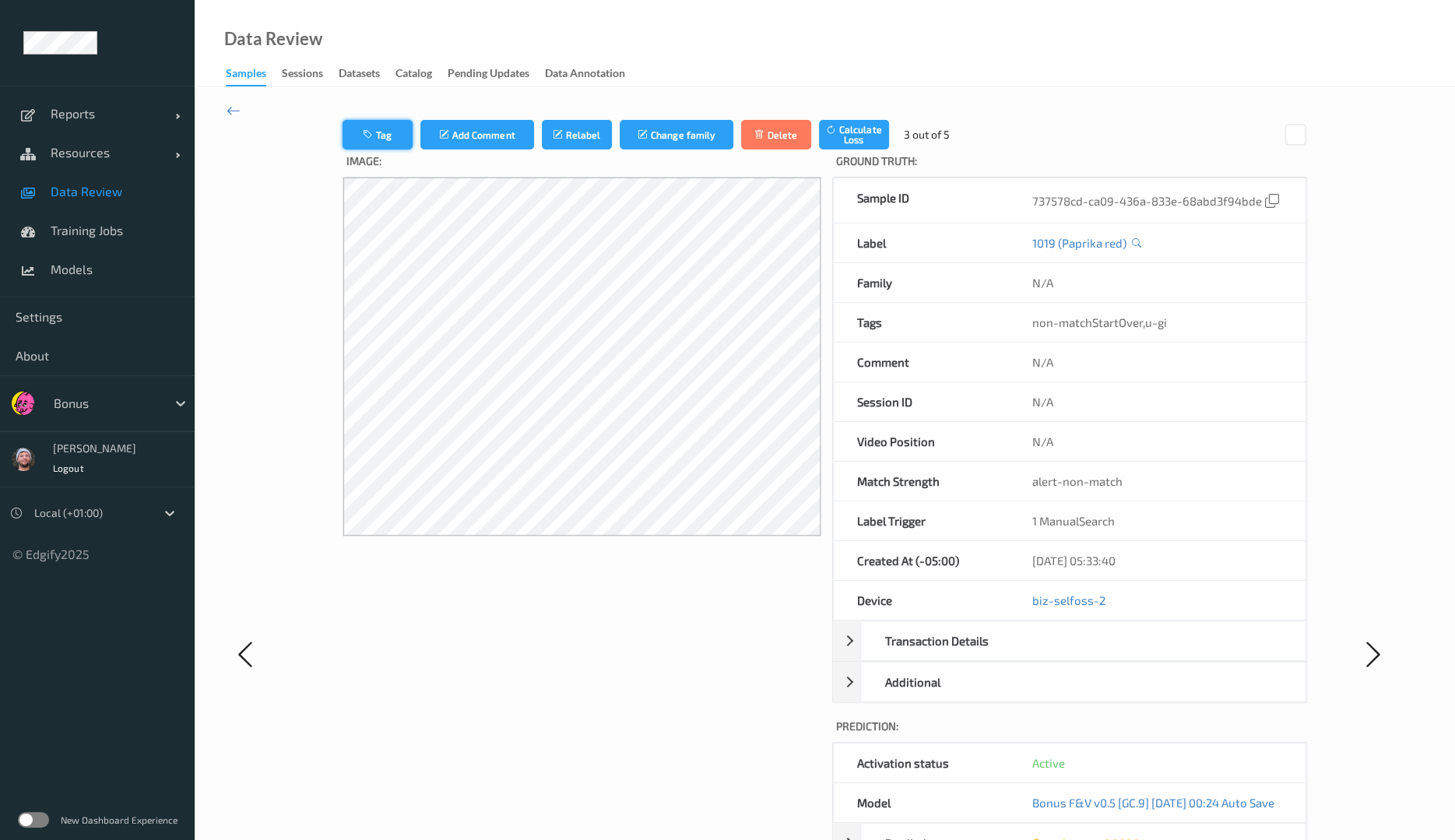
click at [381, 133] on button "Tag" at bounding box center [377, 135] width 70 height 29
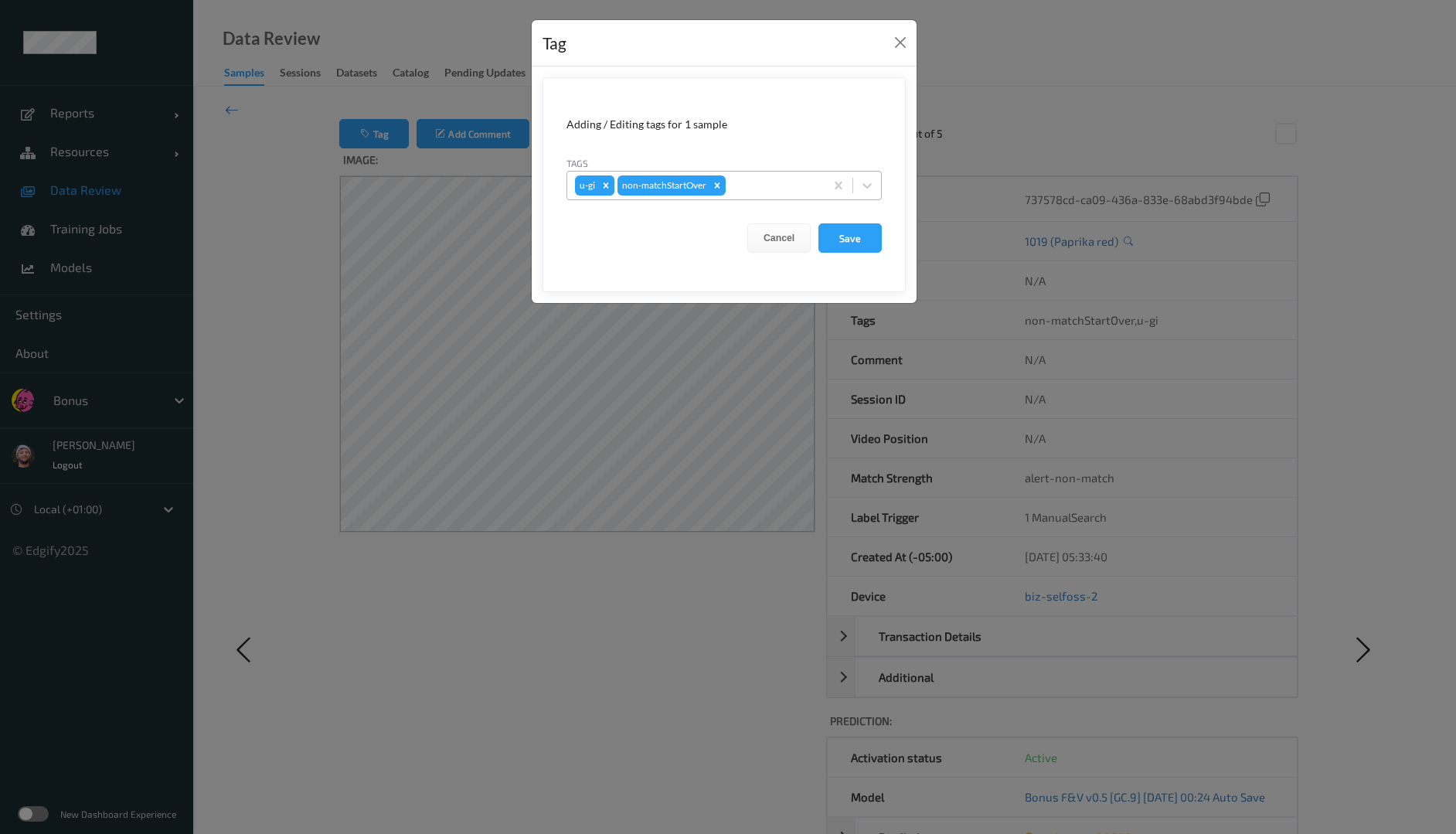
click at [603, 180] on icon "Remove u-gi" at bounding box center [606, 186] width 11 height 11
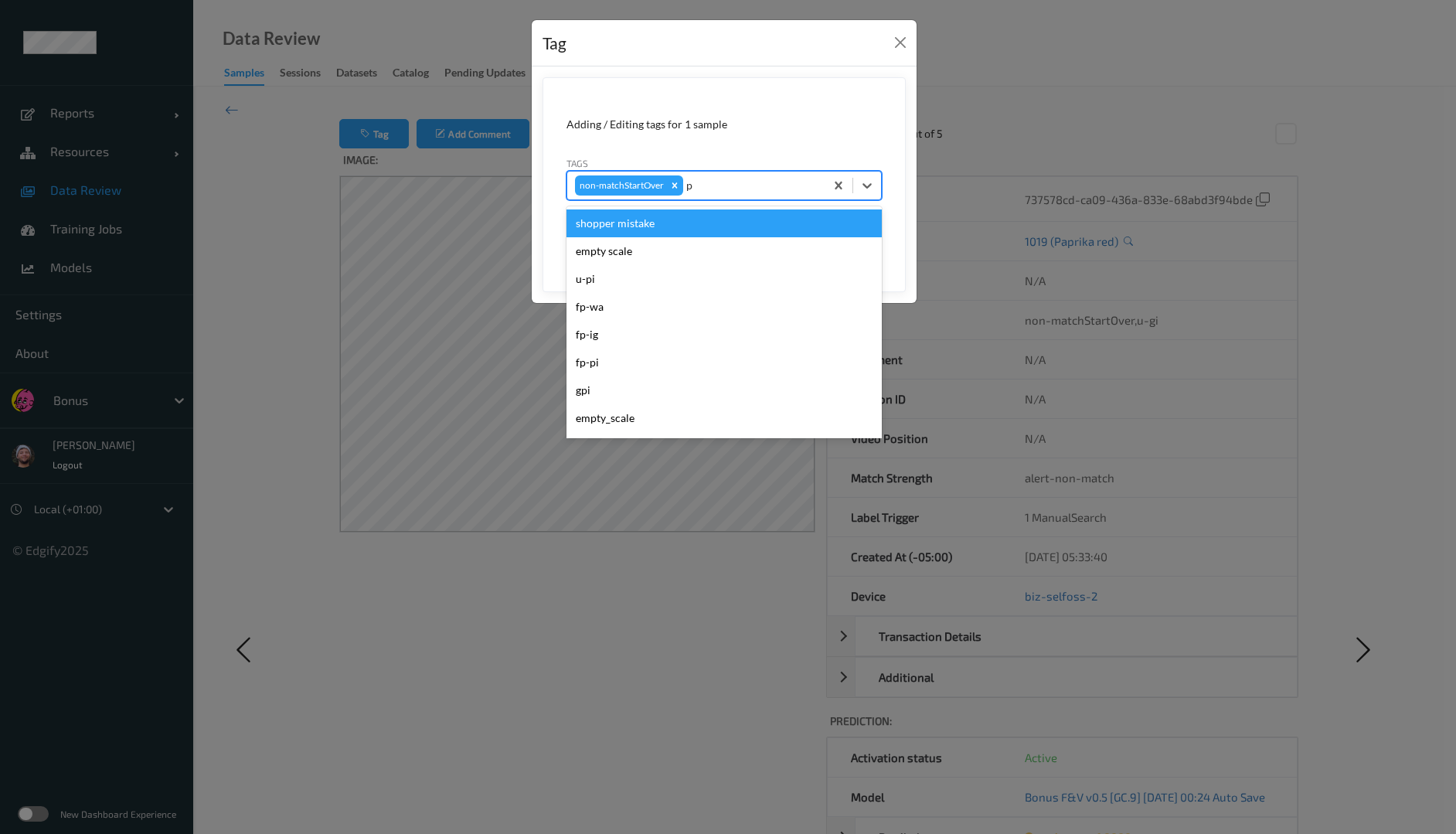
type input "pi"
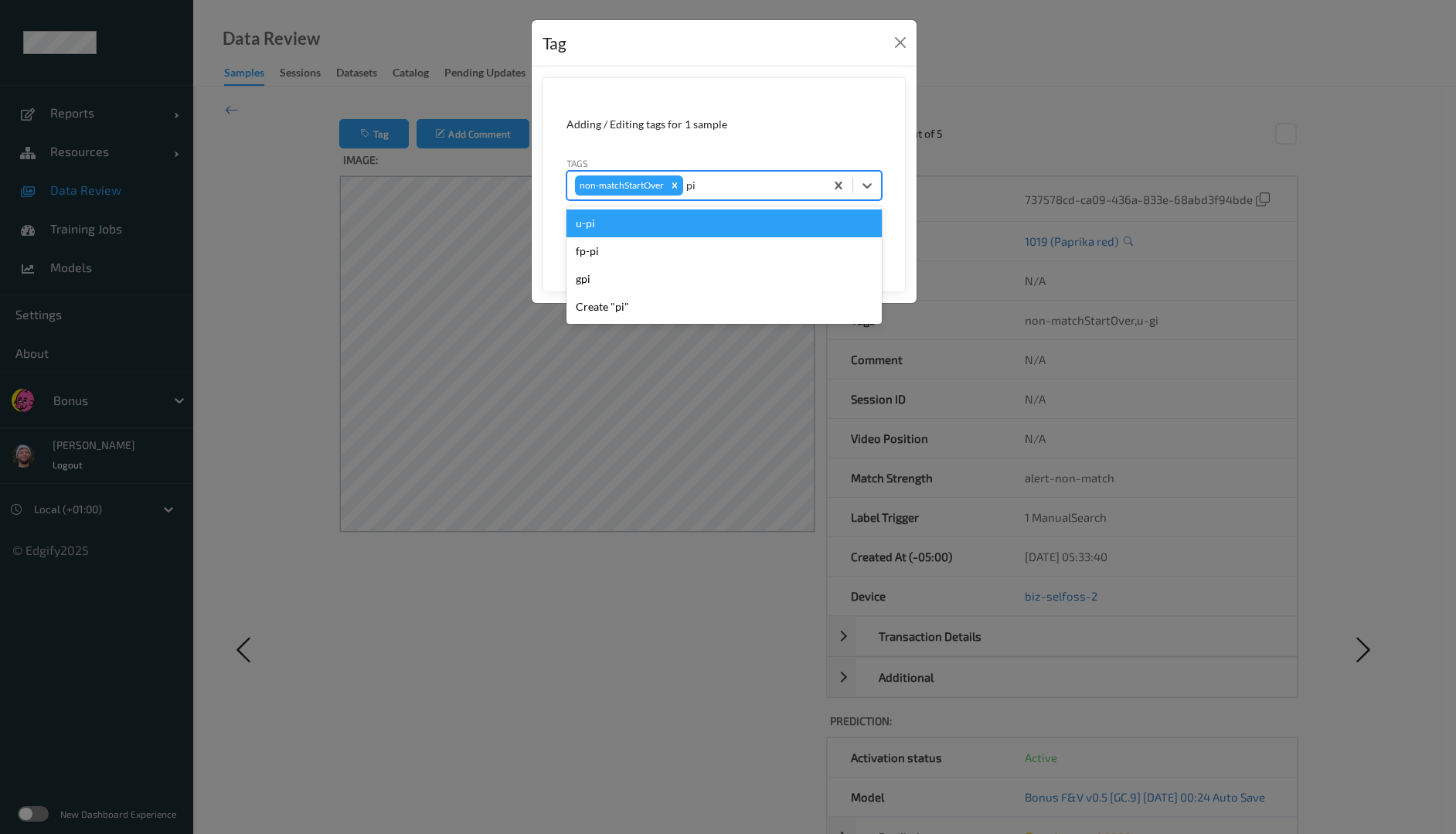
click at [617, 210] on div "u-pi" at bounding box center [724, 223] width 316 height 28
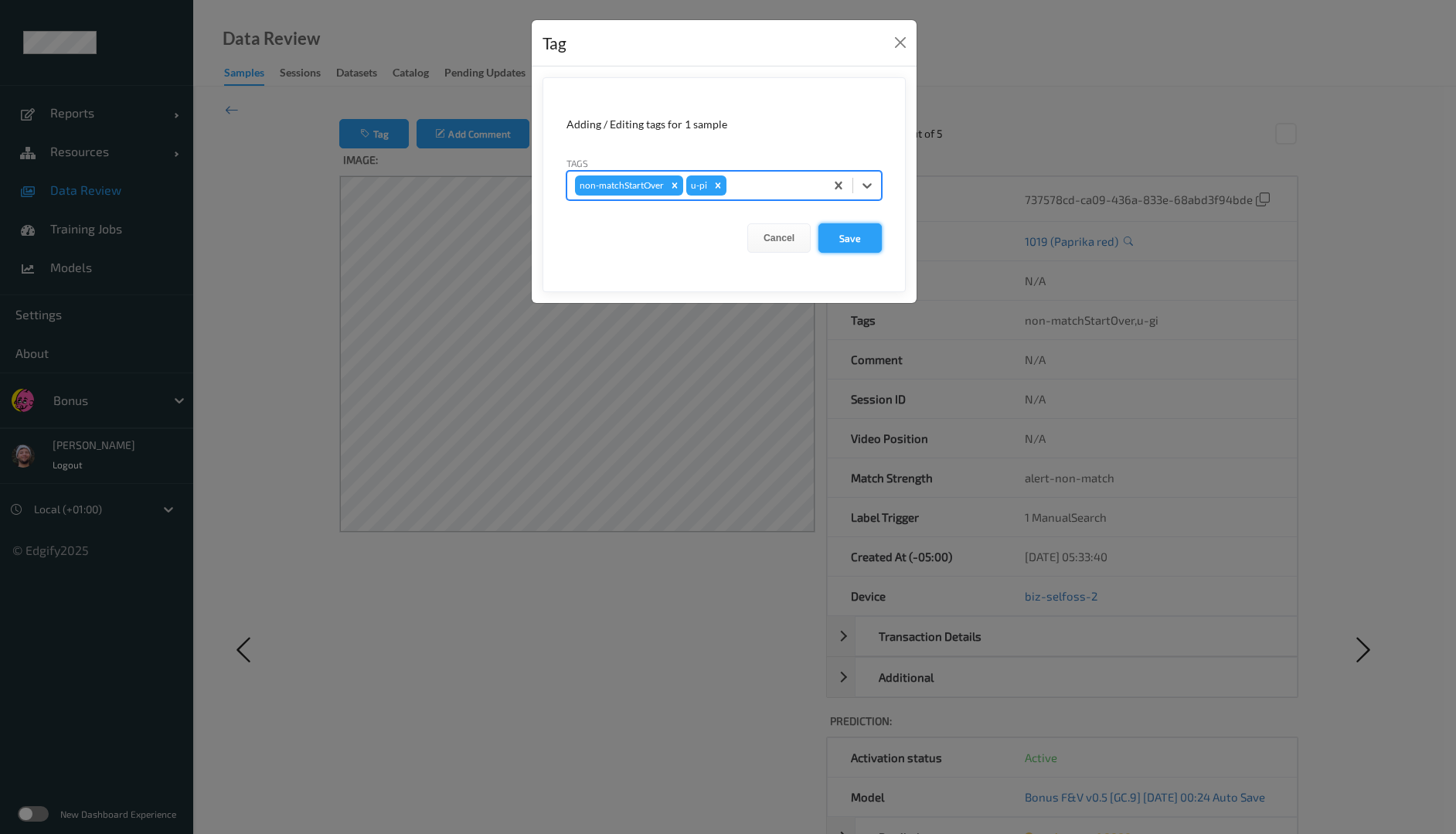
click at [867, 240] on button "Save" at bounding box center [850, 238] width 64 height 29
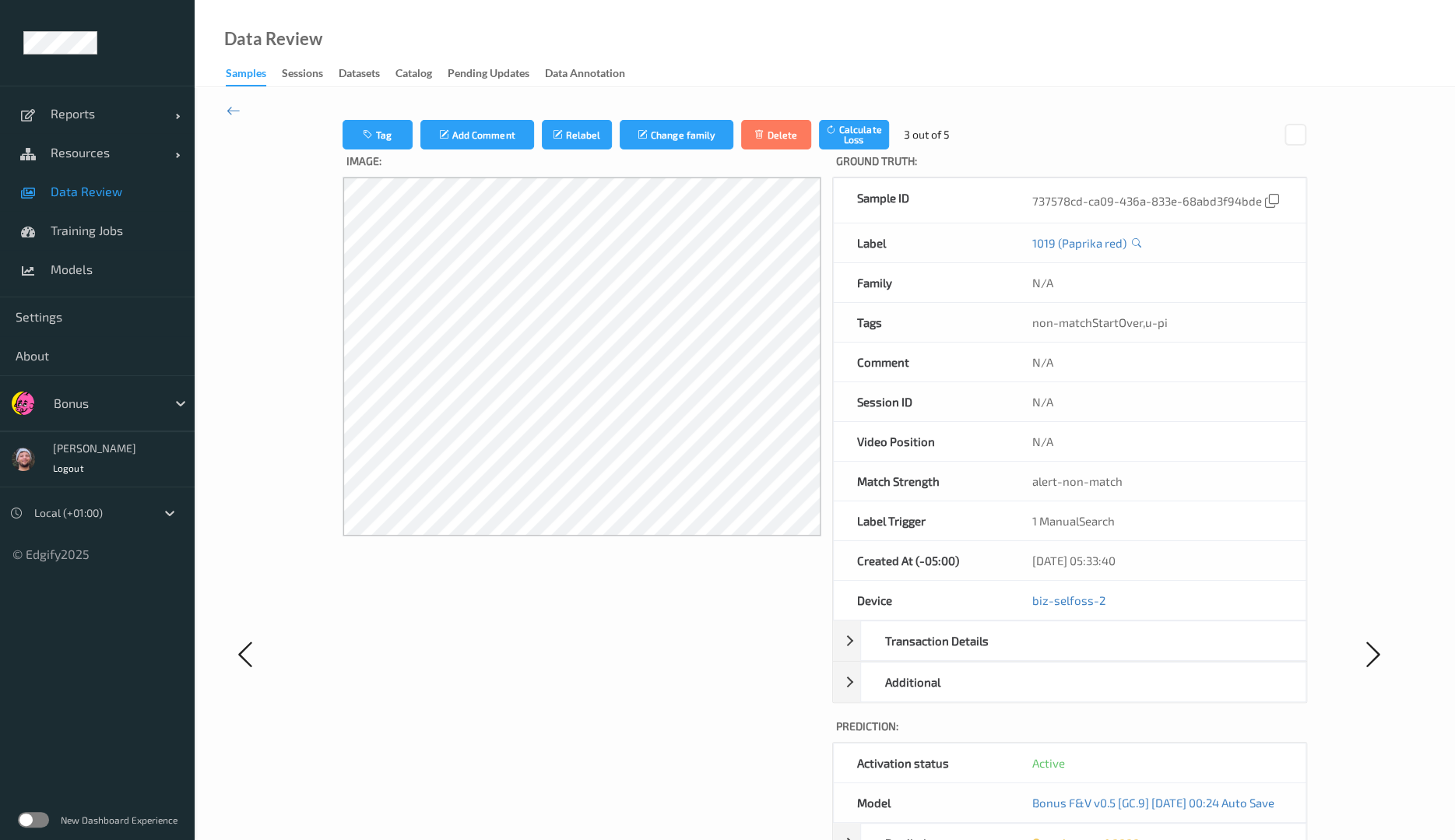
click at [95, 409] on div at bounding box center [106, 403] width 105 height 18
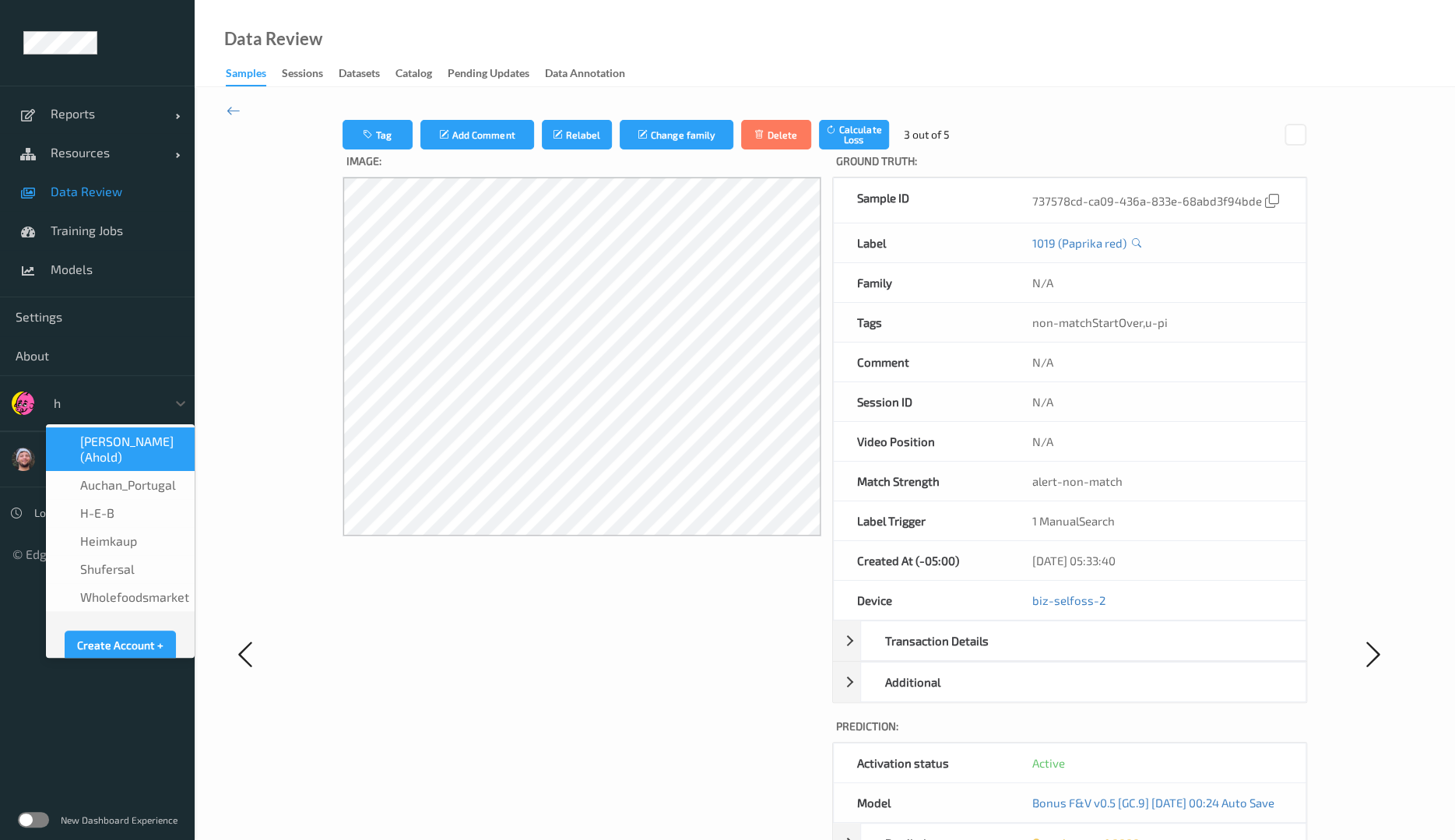
type input "h-"
